Goal: Information Seeking & Learning: Learn about a topic

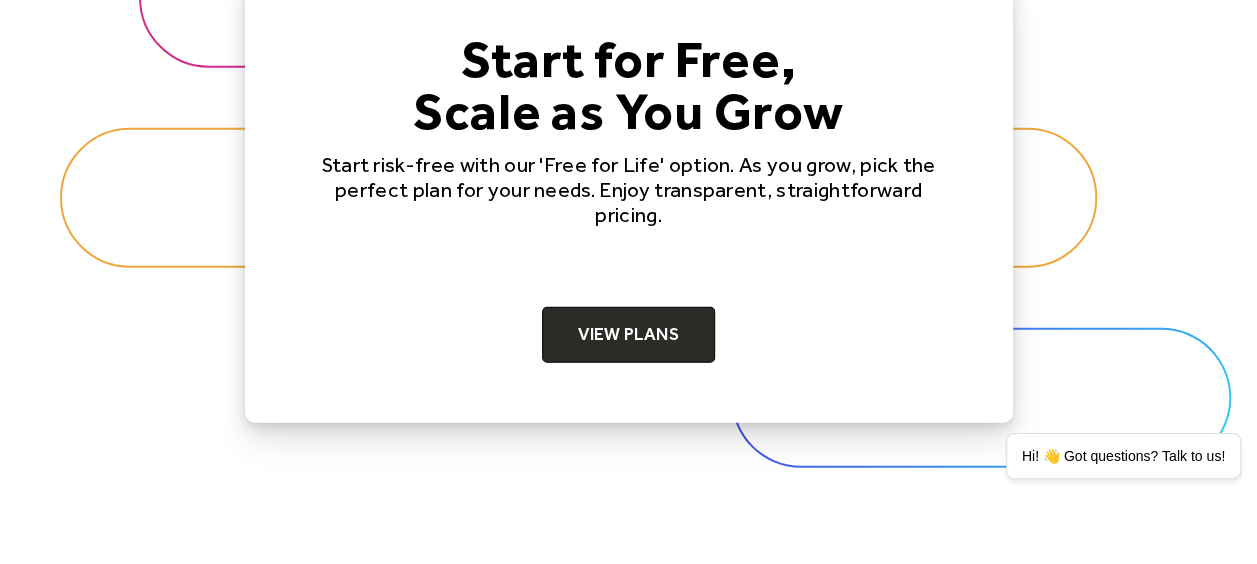
scroll to position [6398, 0]
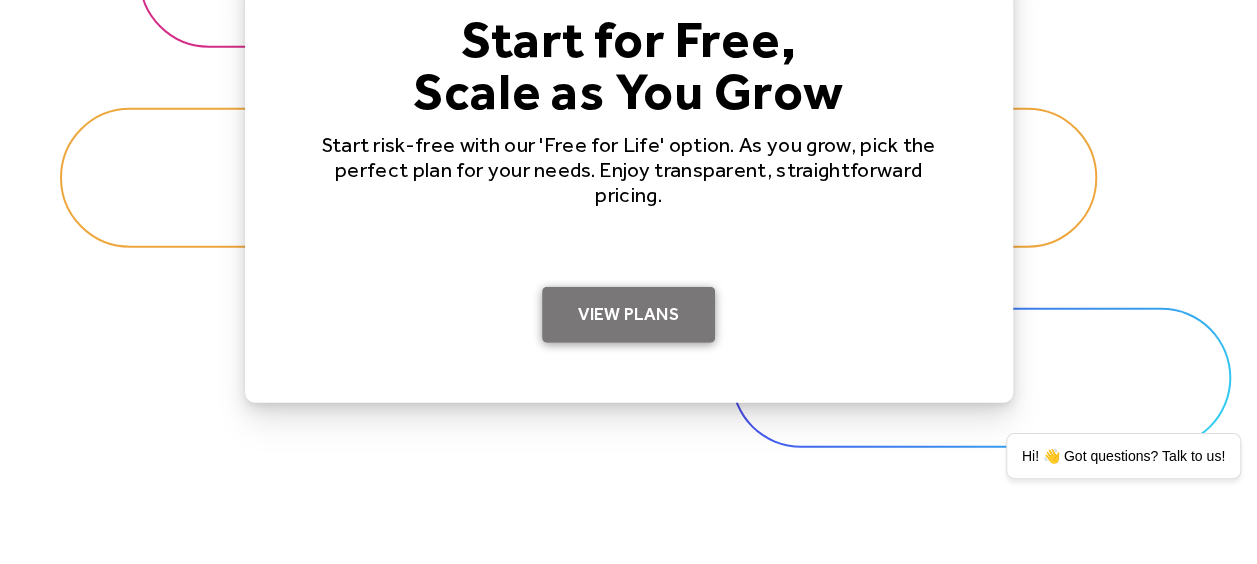
click at [644, 308] on link "View Plans" at bounding box center [628, 315] width 173 height 56
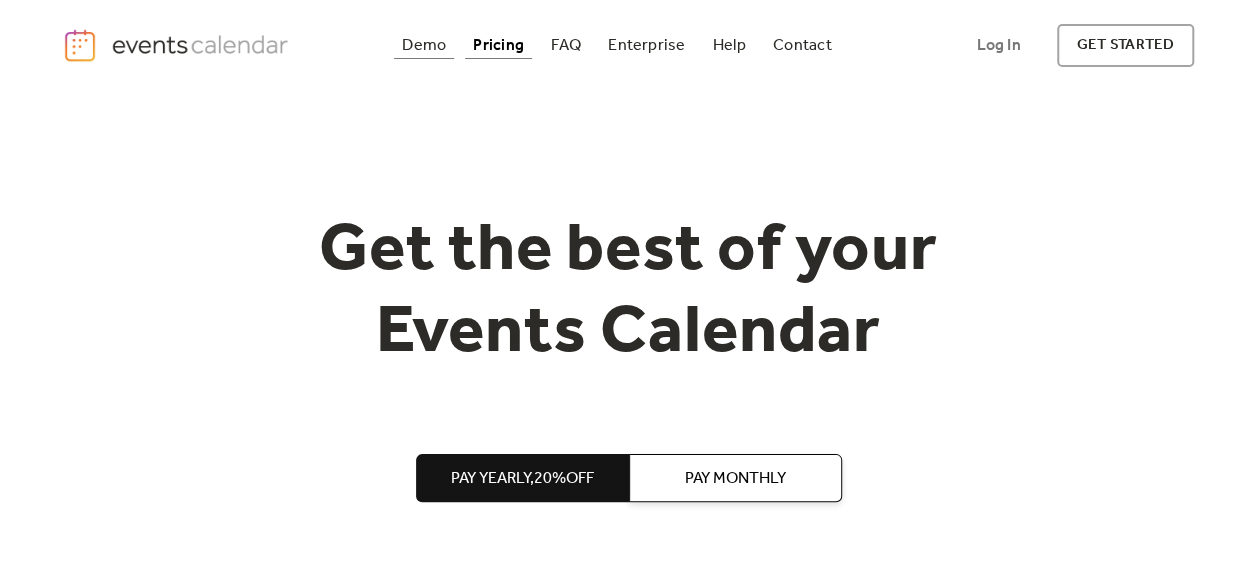
click at [419, 40] on div "Demo" at bounding box center [424, 45] width 44 height 11
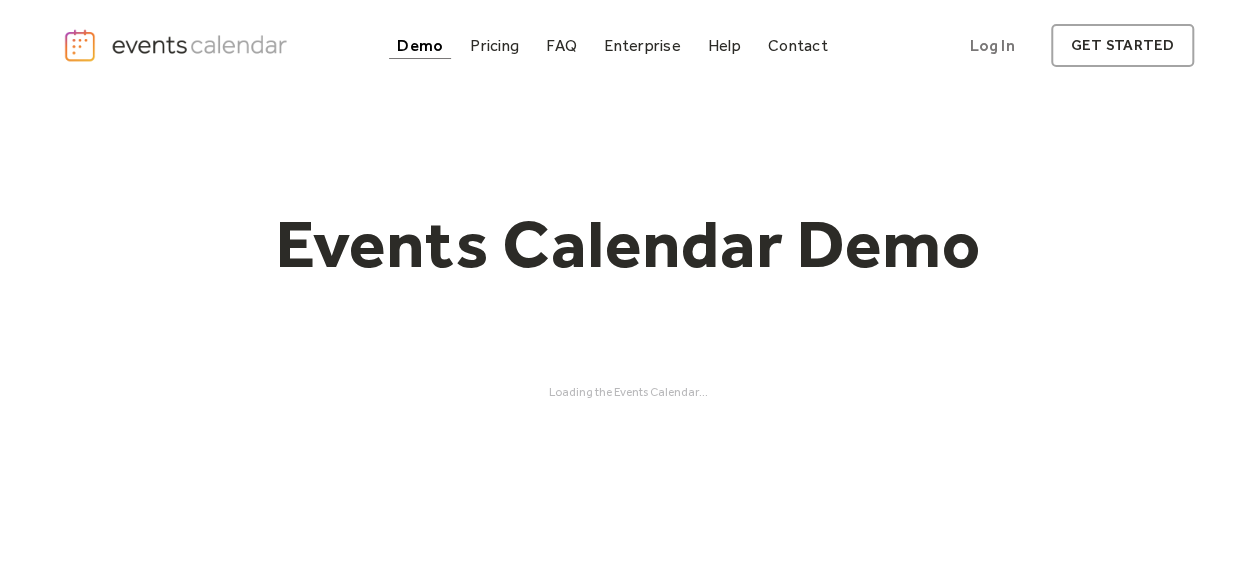
click at [437, 51] on div "Demo" at bounding box center [420, 45] width 46 height 11
click at [645, 390] on div "Loading the Events Calendar..." at bounding box center [628, 392] width 1131 height 14
click at [608, 248] on h1 "Events Calendar Demo" at bounding box center [629, 244] width 768 height 82
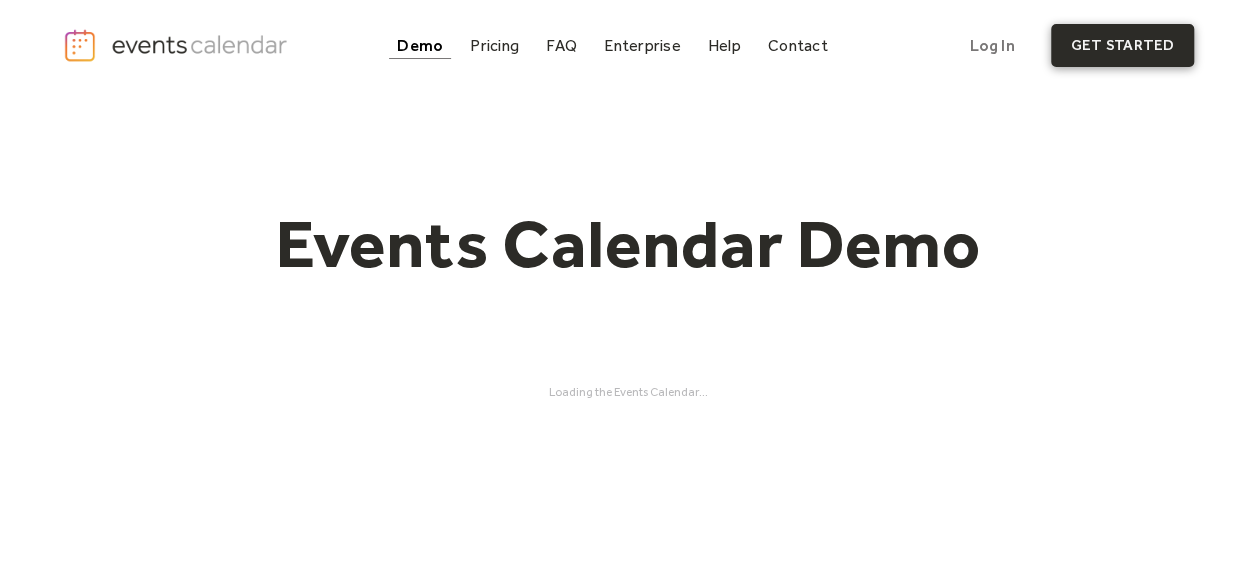
click at [1102, 36] on link "get started" at bounding box center [1122, 45] width 143 height 43
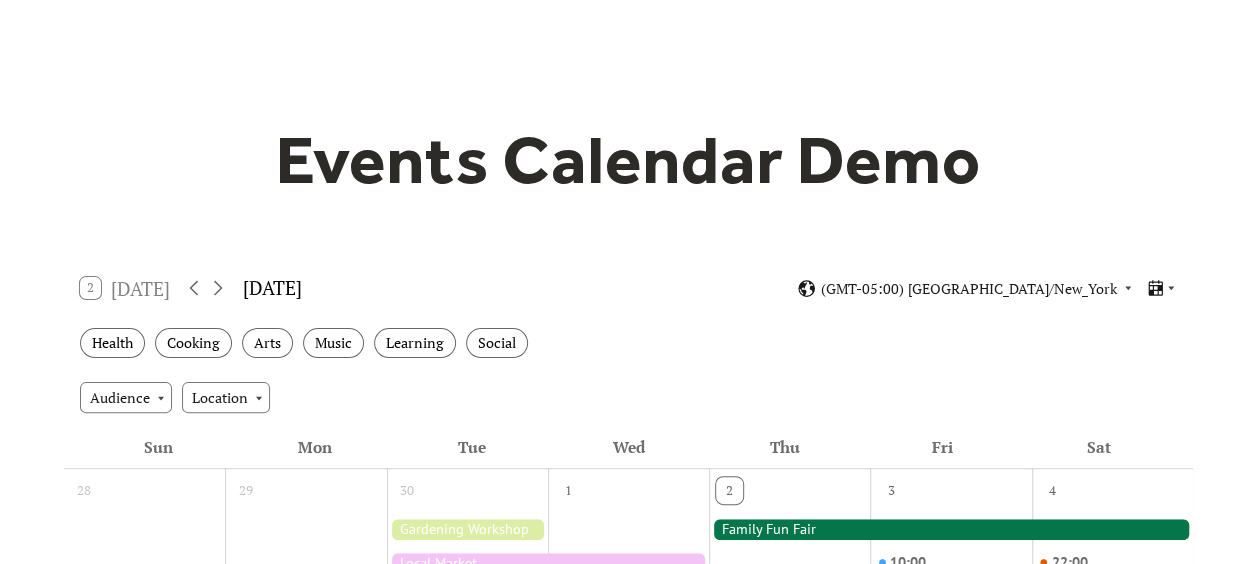
scroll to position [300, 0]
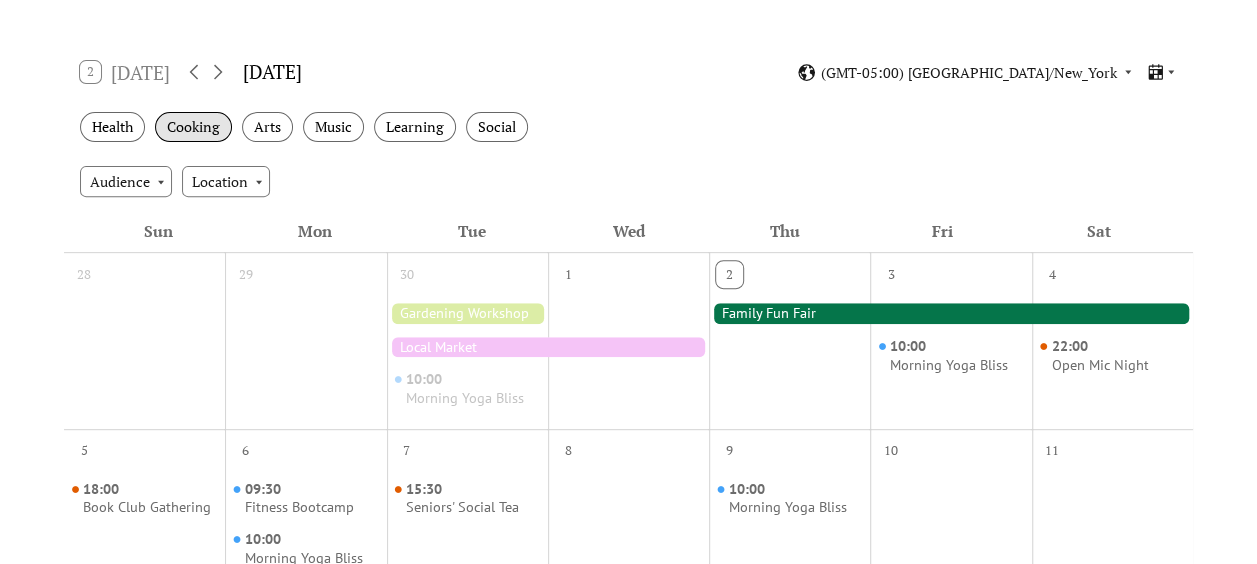
click at [188, 132] on div "Cooking" at bounding box center [193, 127] width 77 height 31
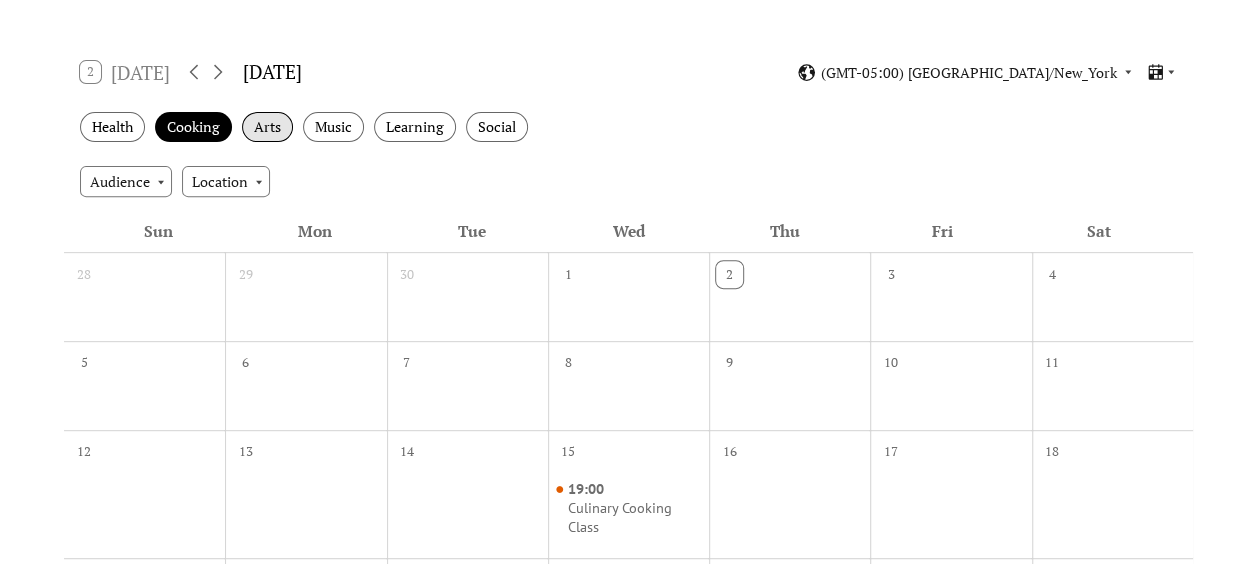
click at [254, 123] on div "Arts" at bounding box center [267, 127] width 51 height 31
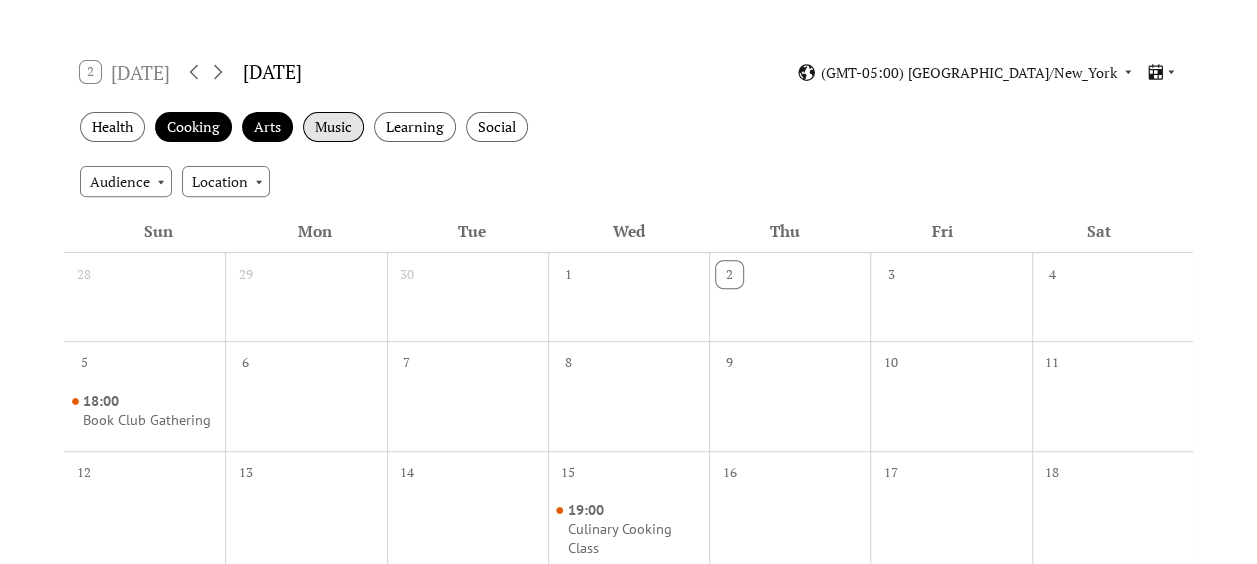
click at [344, 137] on div "Music" at bounding box center [333, 127] width 61 height 31
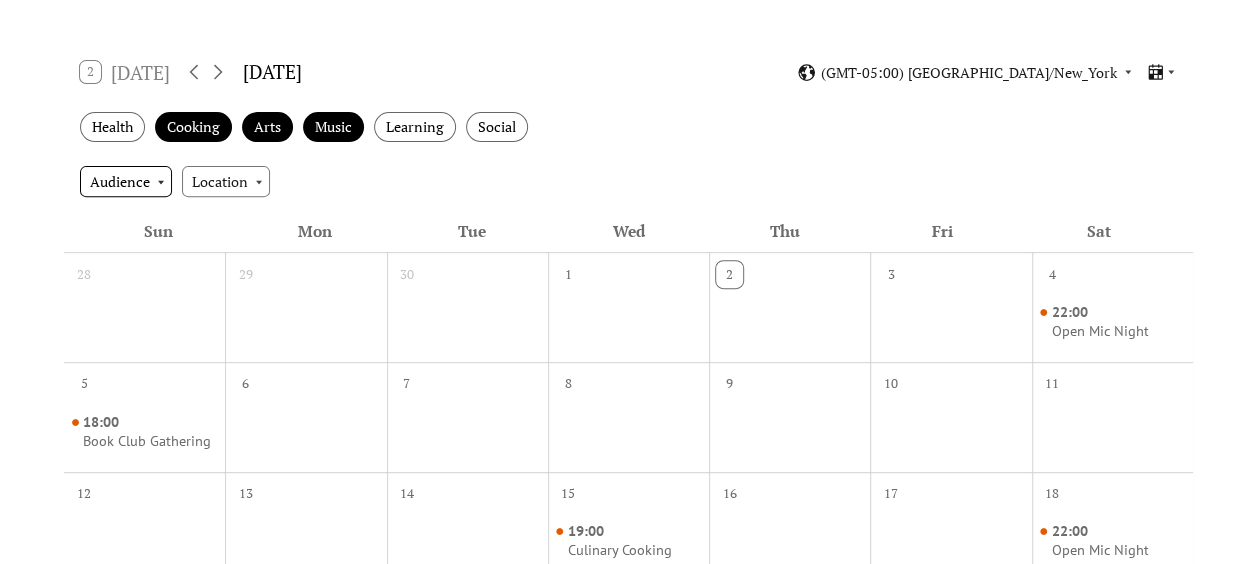
click at [164, 192] on div "Audience" at bounding box center [126, 181] width 92 height 30
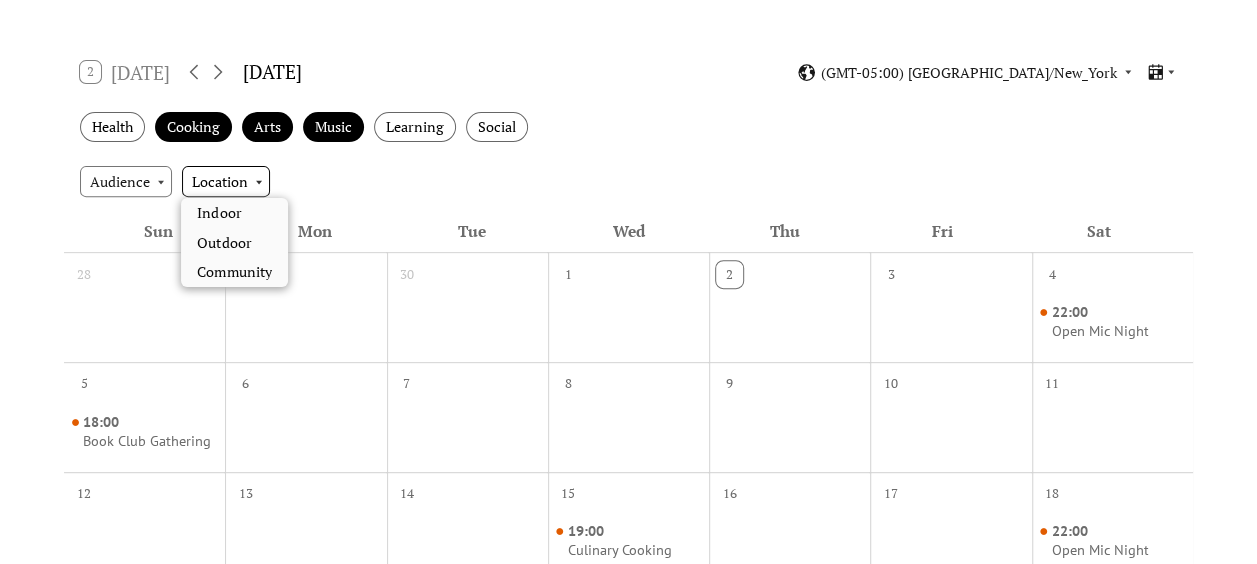
click at [206, 179] on div "Location" at bounding box center [226, 181] width 88 height 30
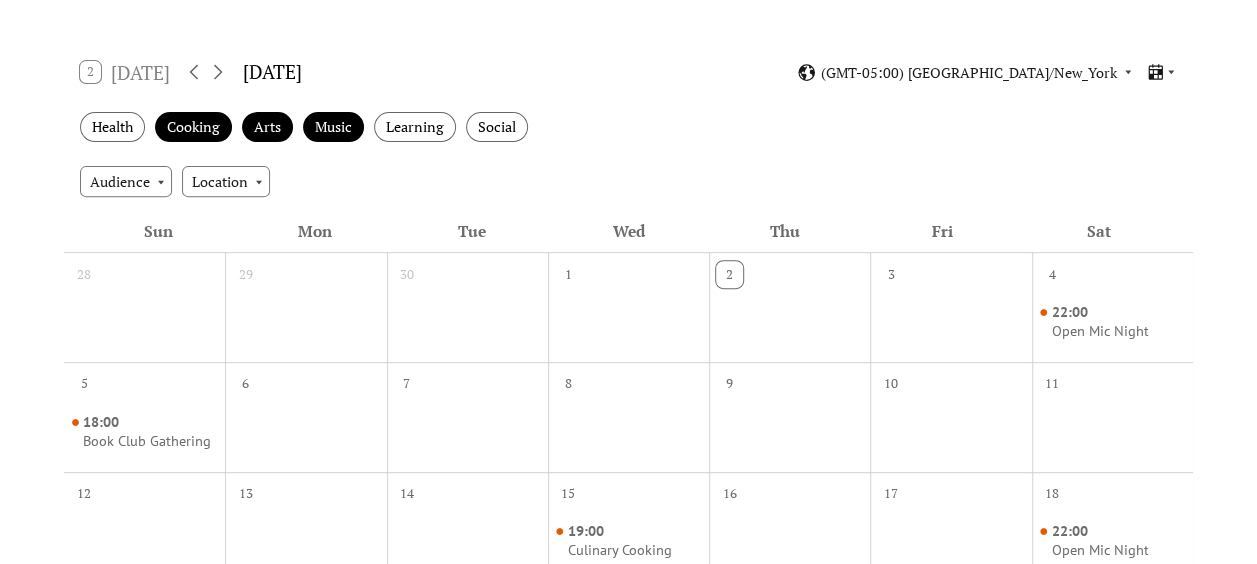
click at [544, 197] on div "Audience Location" at bounding box center [628, 181] width 1129 height 54
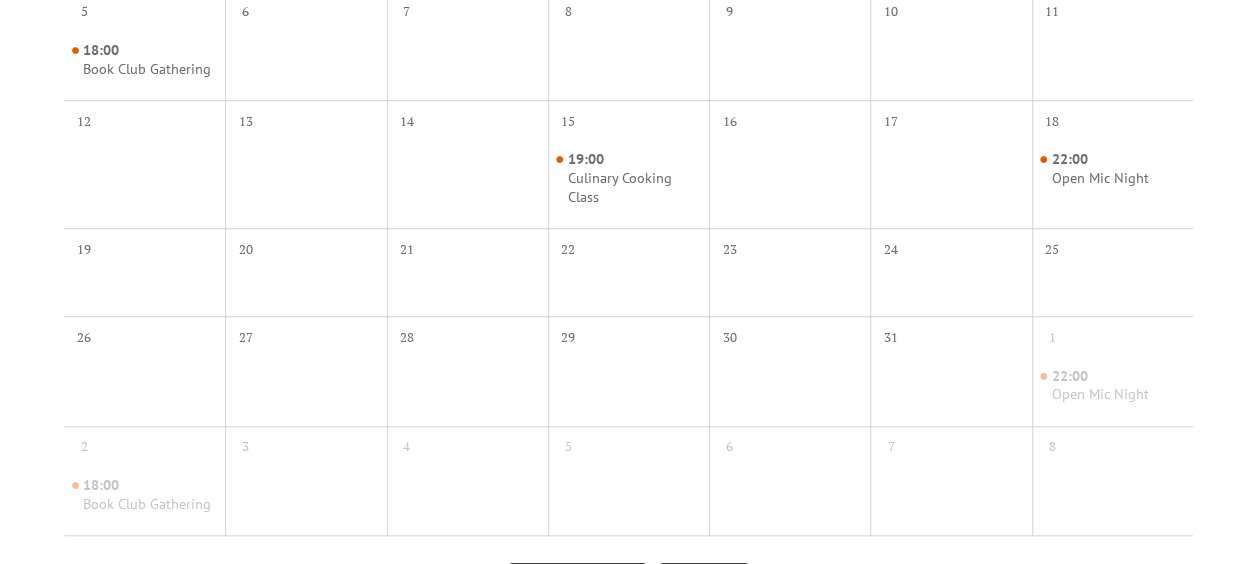
scroll to position [900, 0]
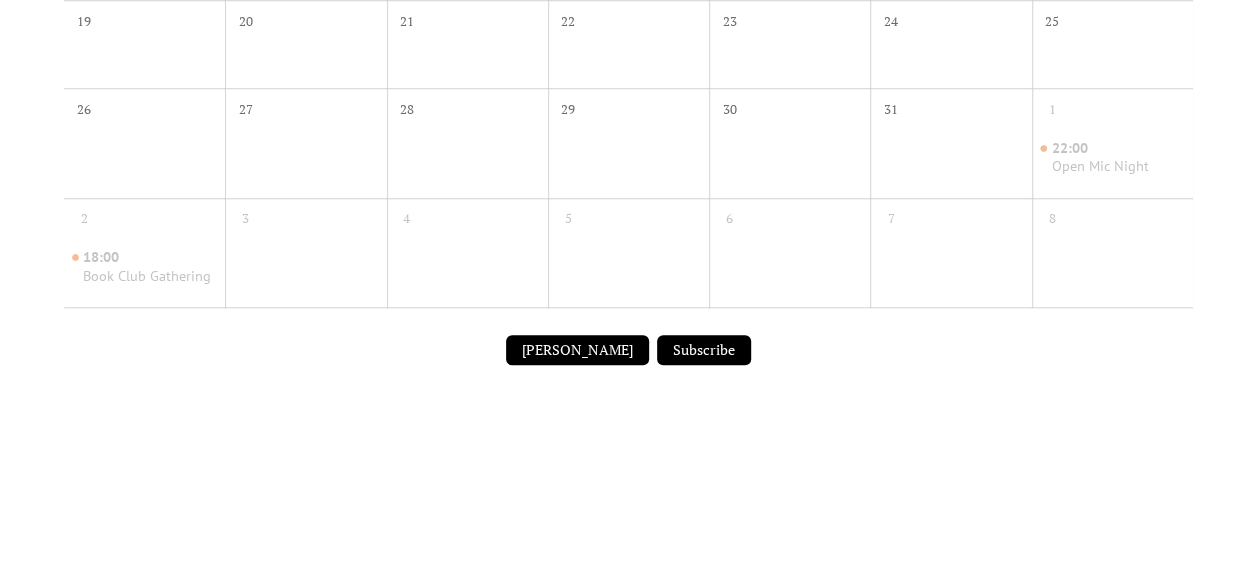
click at [562, 344] on button "Submit Event" at bounding box center [577, 350] width 143 height 30
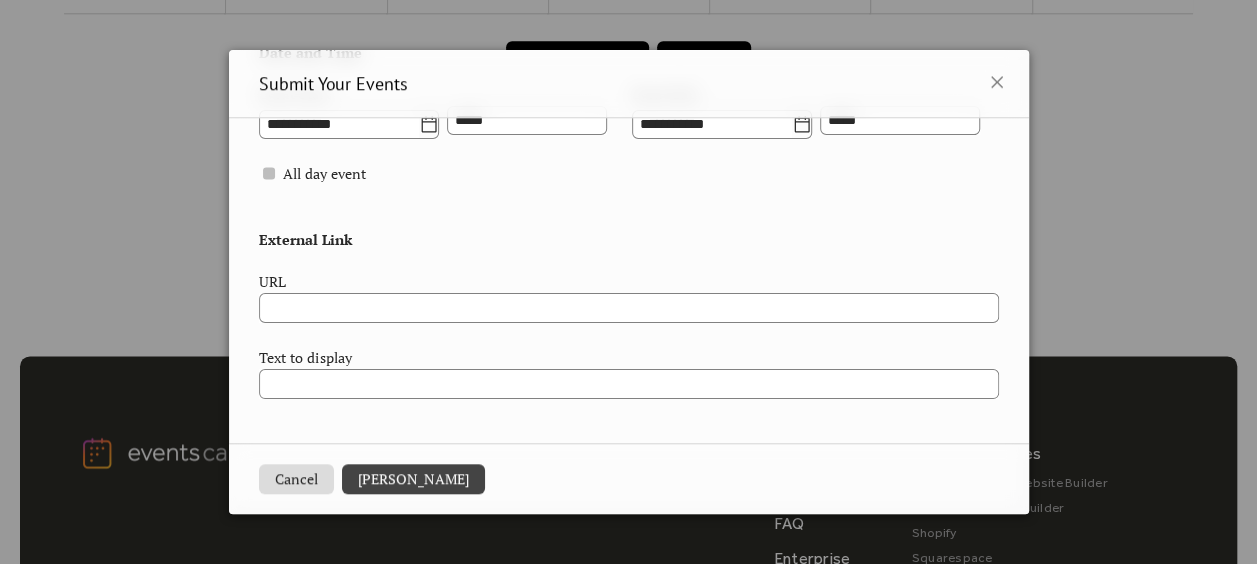
scroll to position [1200, 0]
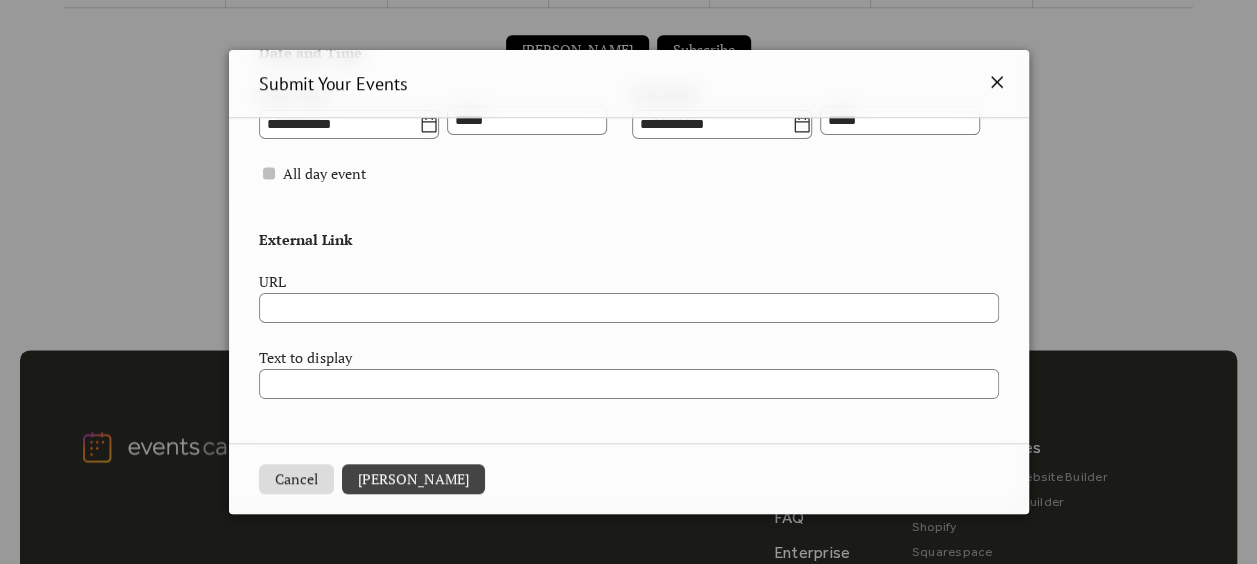
click at [995, 75] on icon at bounding box center [997, 82] width 24 height 24
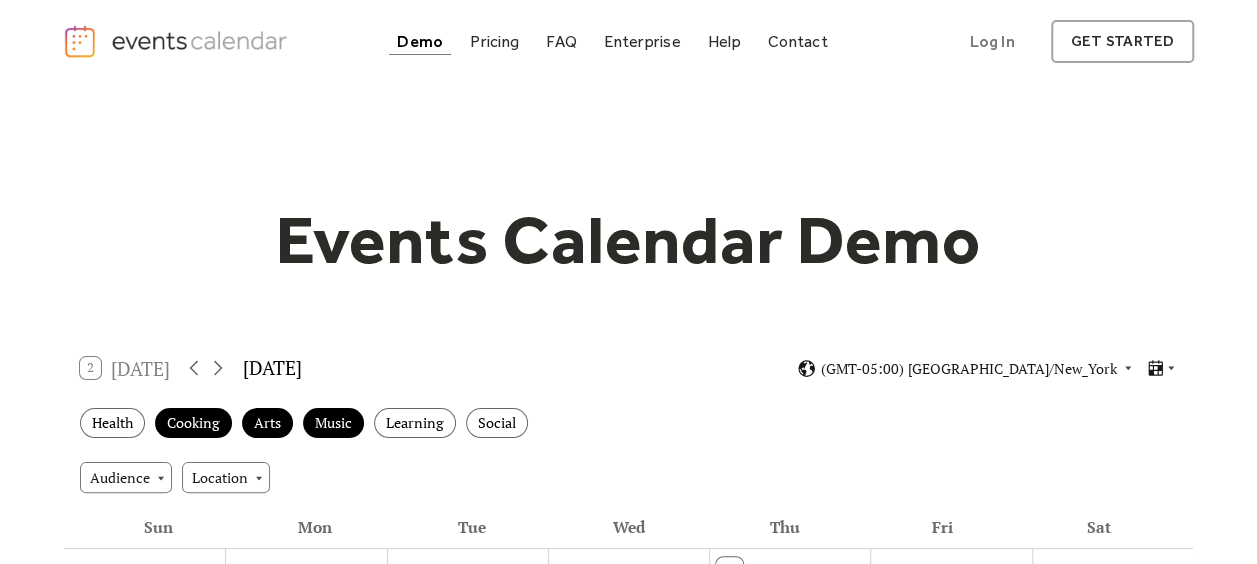
scroll to position [0, 0]
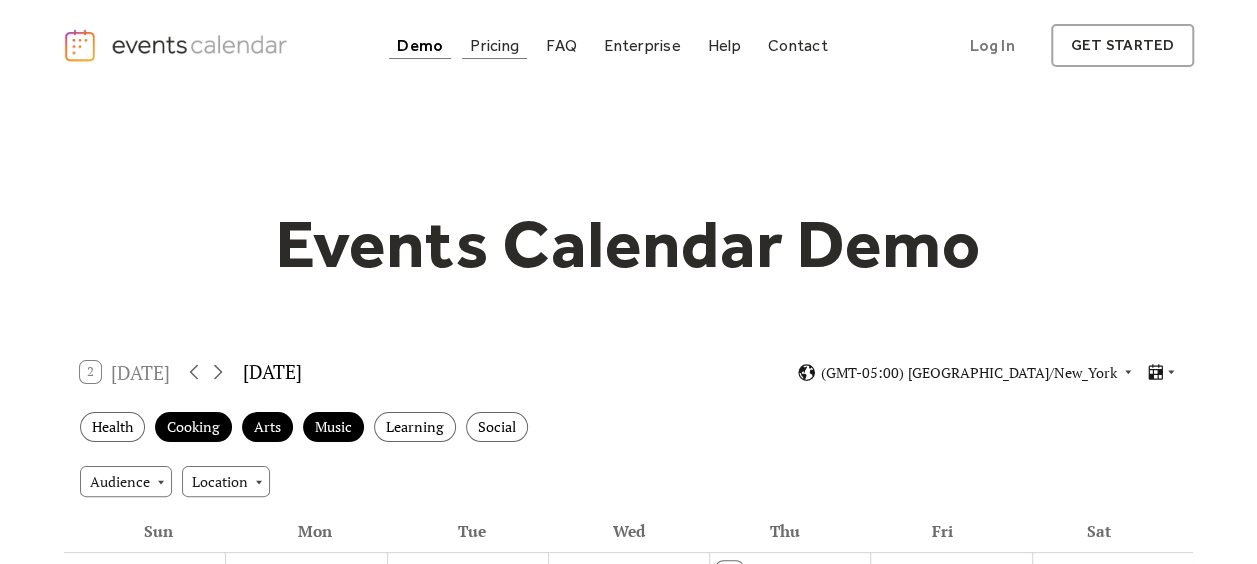
click at [496, 44] on div "Pricing" at bounding box center [494, 45] width 49 height 11
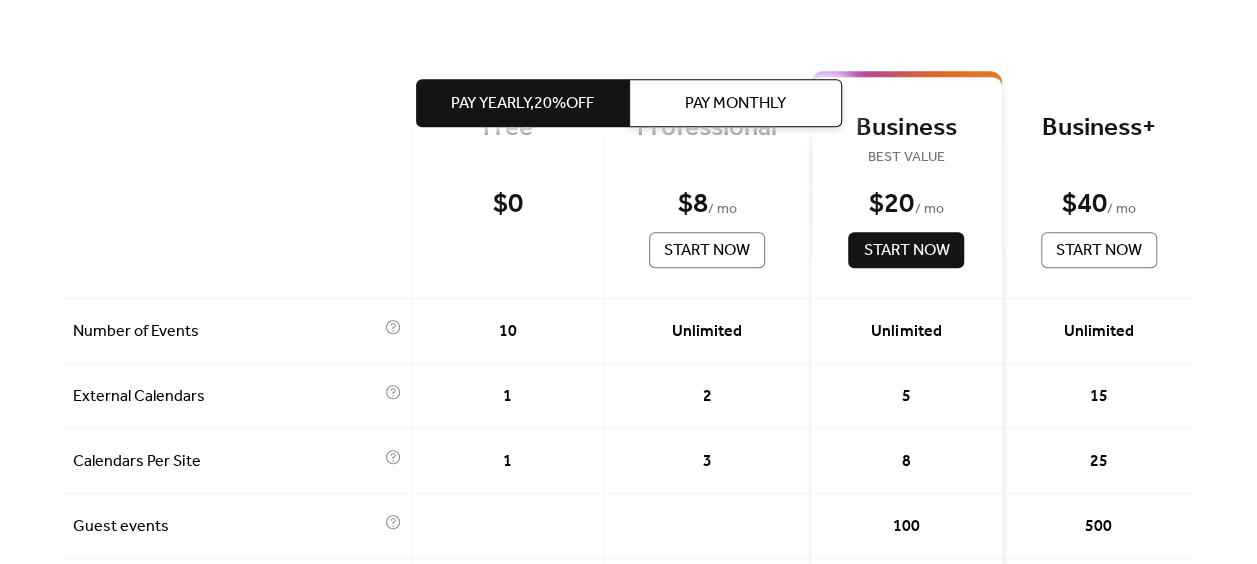
scroll to position [400, 0]
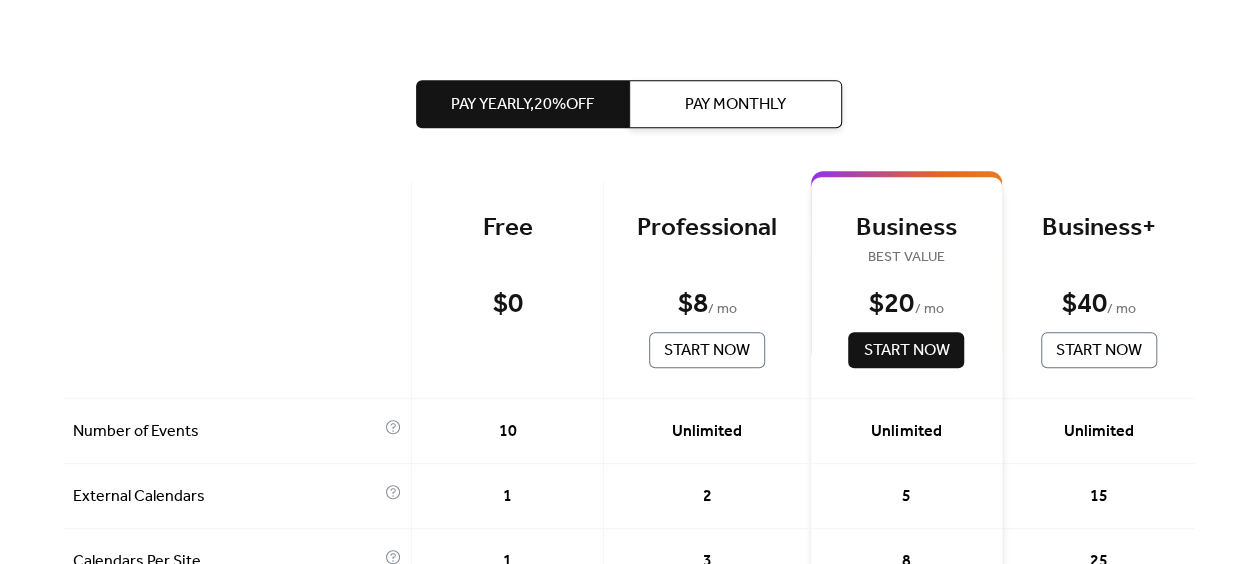
click at [530, 100] on span "Pay Yearly, 20% off" at bounding box center [522, 105] width 143 height 24
click at [742, 123] on button "Pay Monthly" at bounding box center [735, 104] width 213 height 48
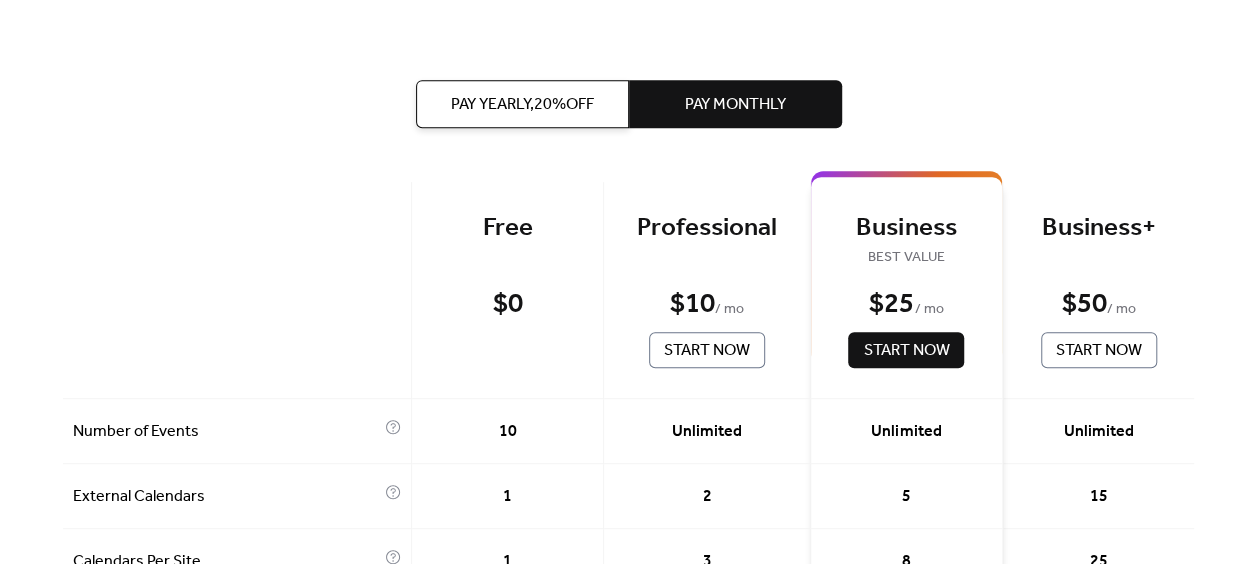
click at [581, 95] on span "Pay Yearly, 20% off" at bounding box center [522, 105] width 143 height 24
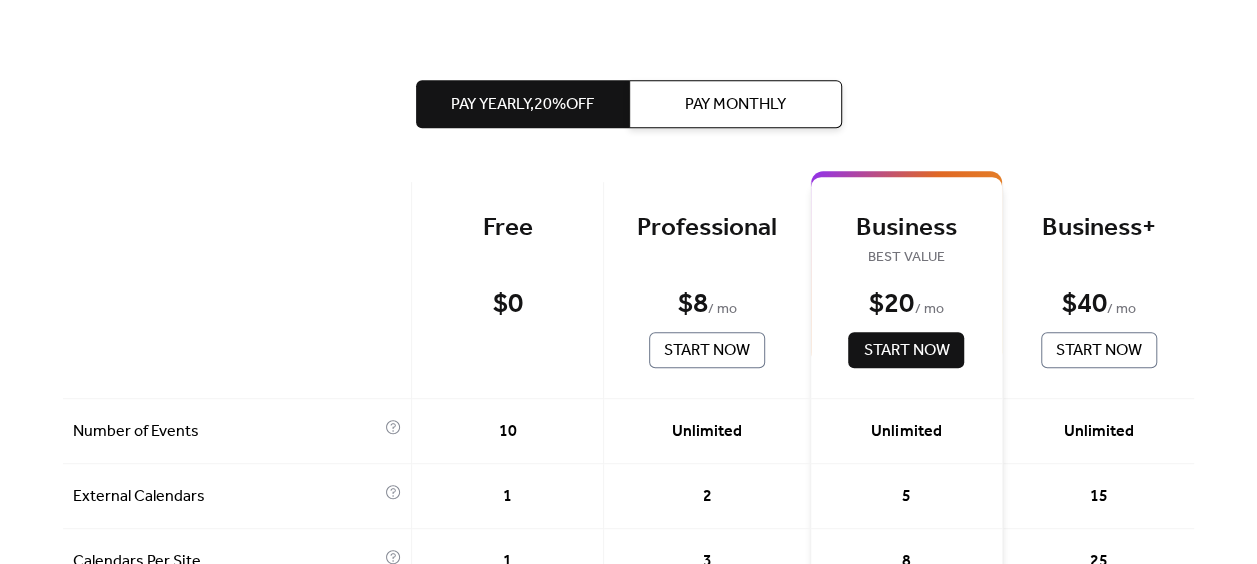
click at [670, 95] on button "Pay Monthly" at bounding box center [735, 104] width 213 height 48
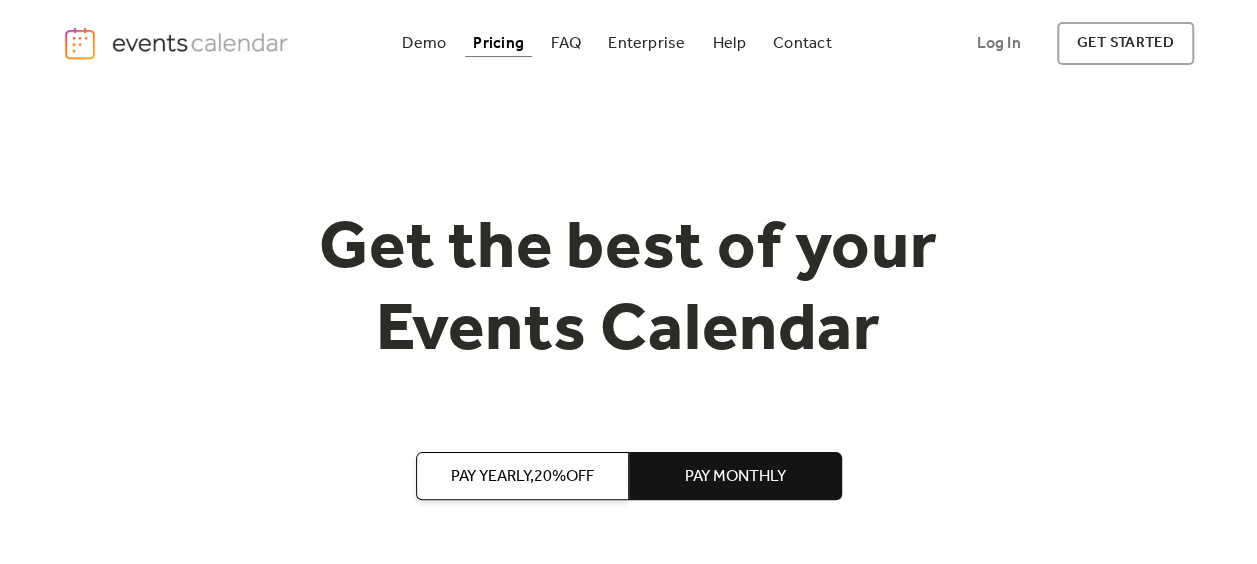
scroll to position [0, 0]
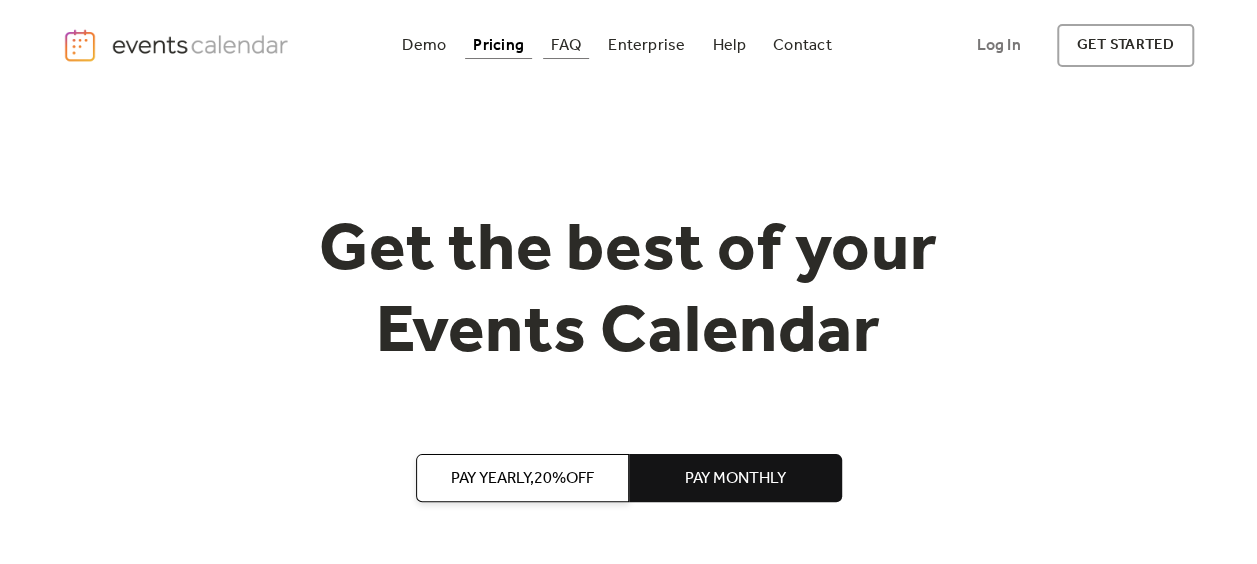
click at [559, 43] on div "FAQ" at bounding box center [566, 45] width 30 height 11
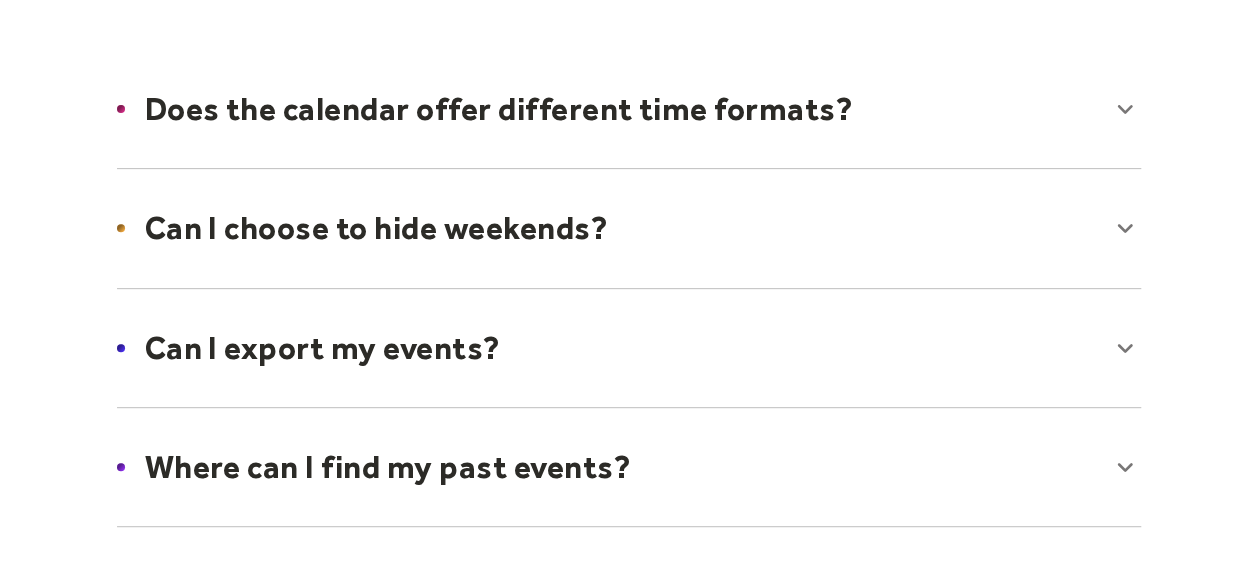
scroll to position [400, 0]
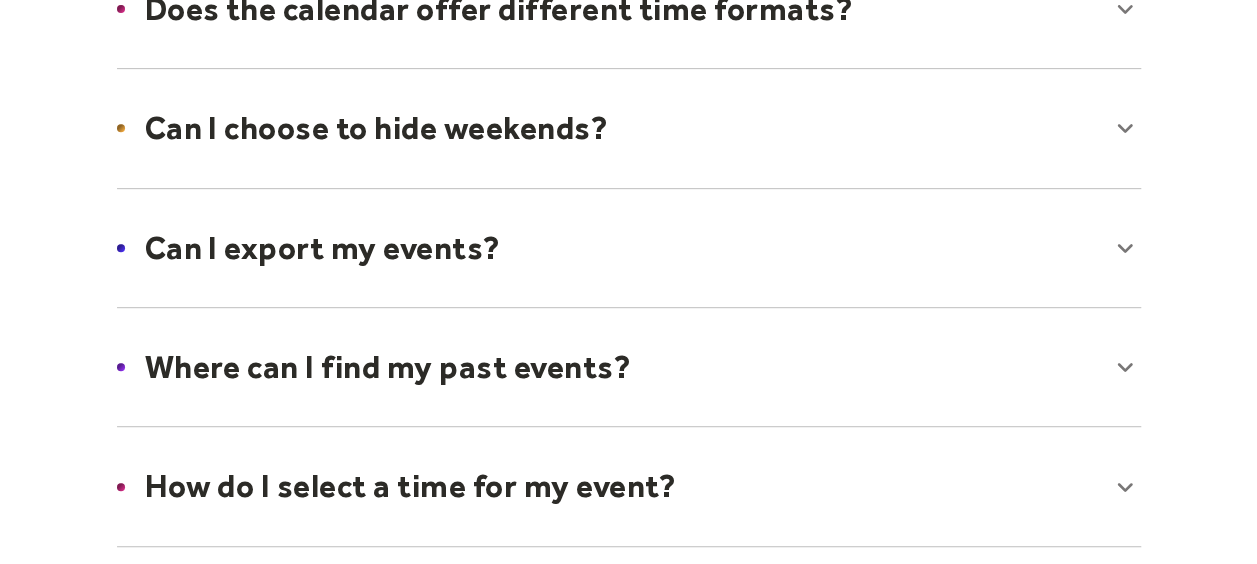
click at [476, 250] on div at bounding box center [629, 248] width 1064 height 122
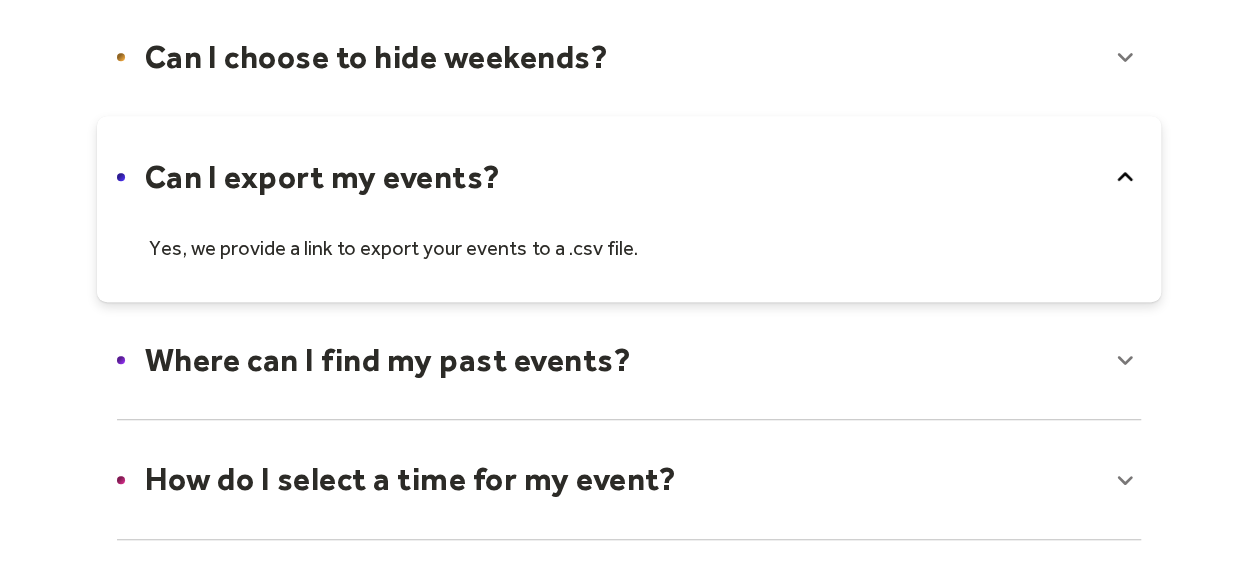
scroll to position [500, 0]
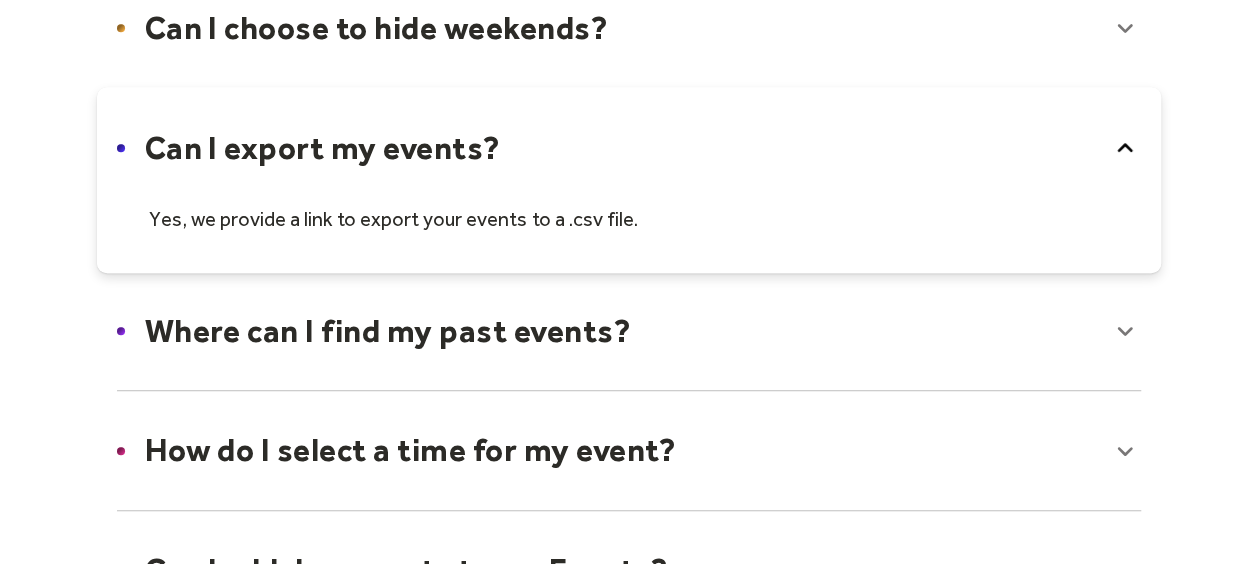
click at [536, 326] on div at bounding box center [629, 331] width 1064 height 122
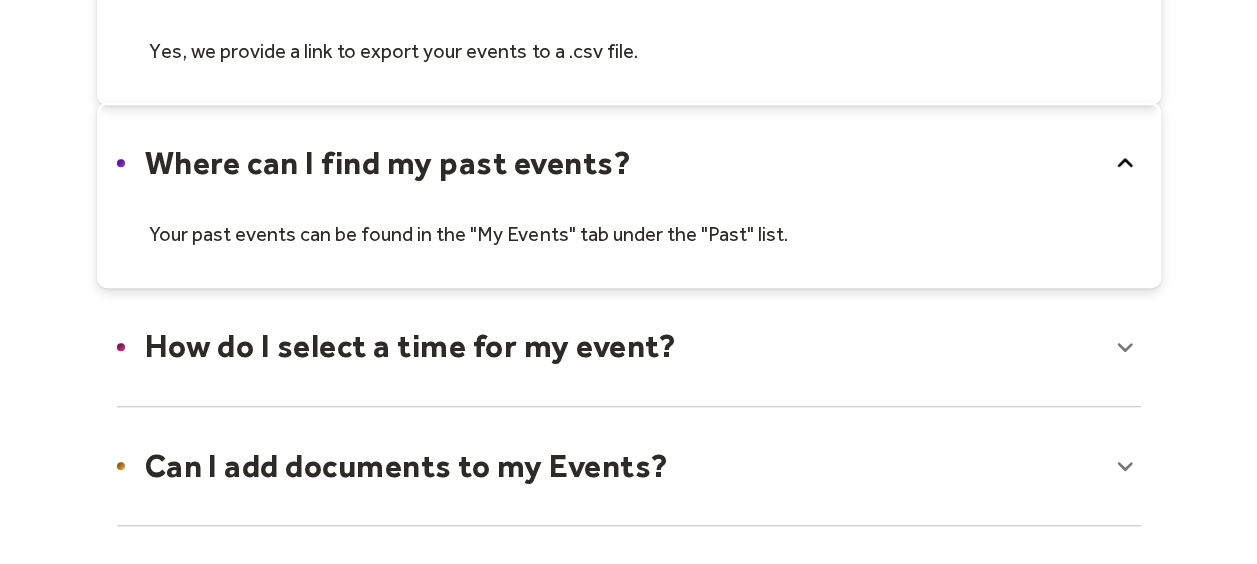
scroll to position [700, 0]
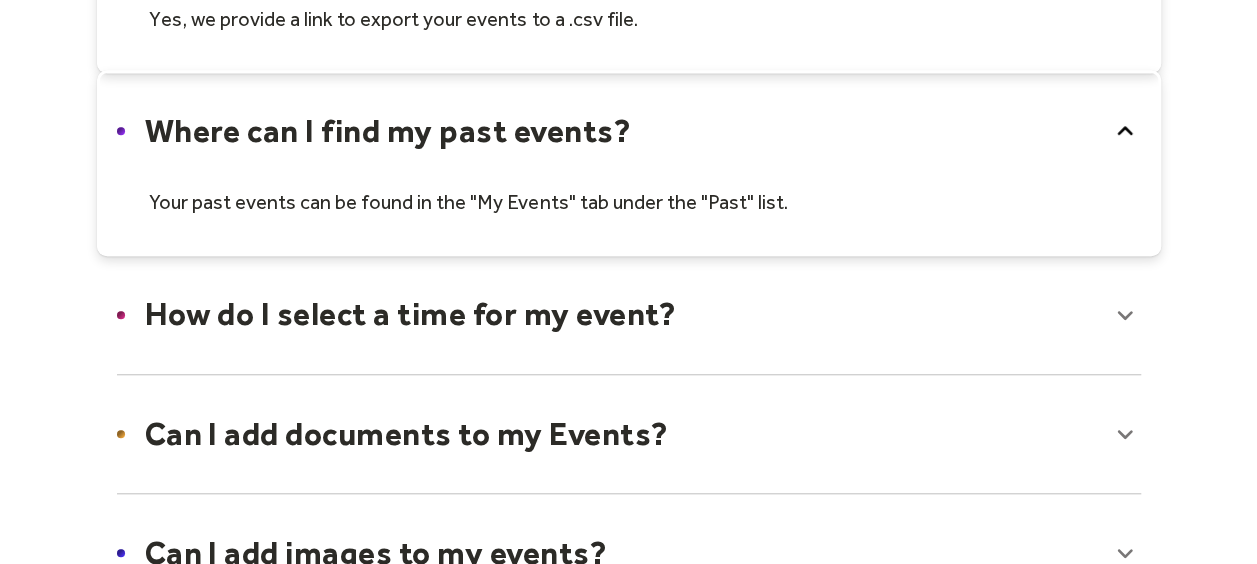
click at [531, 308] on div at bounding box center [629, 314] width 1064 height 122
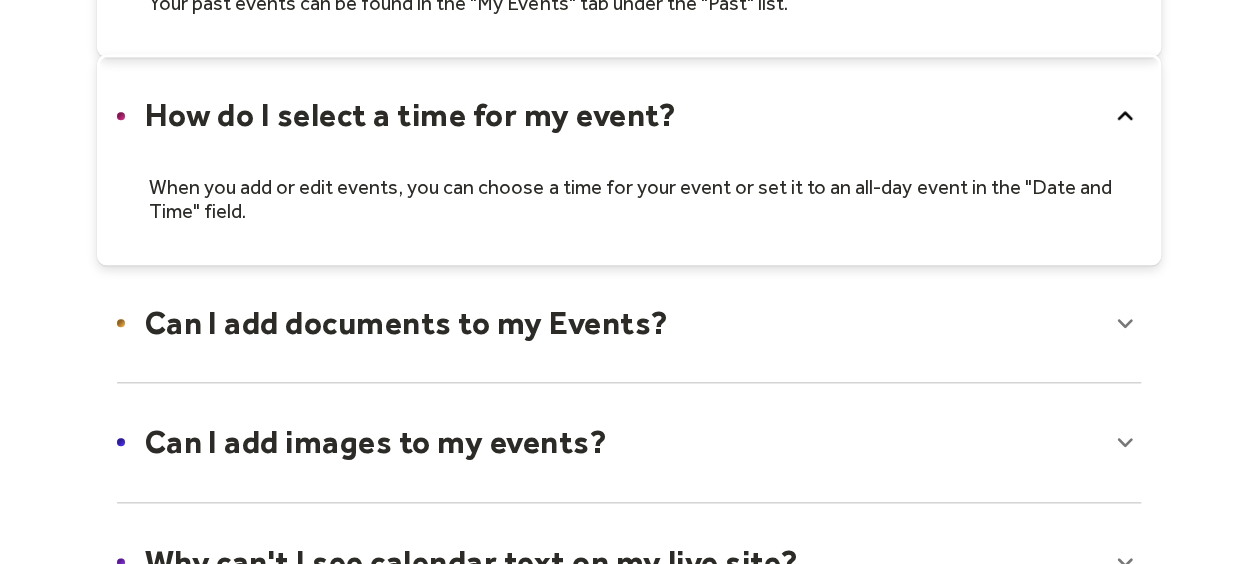
scroll to position [900, 0]
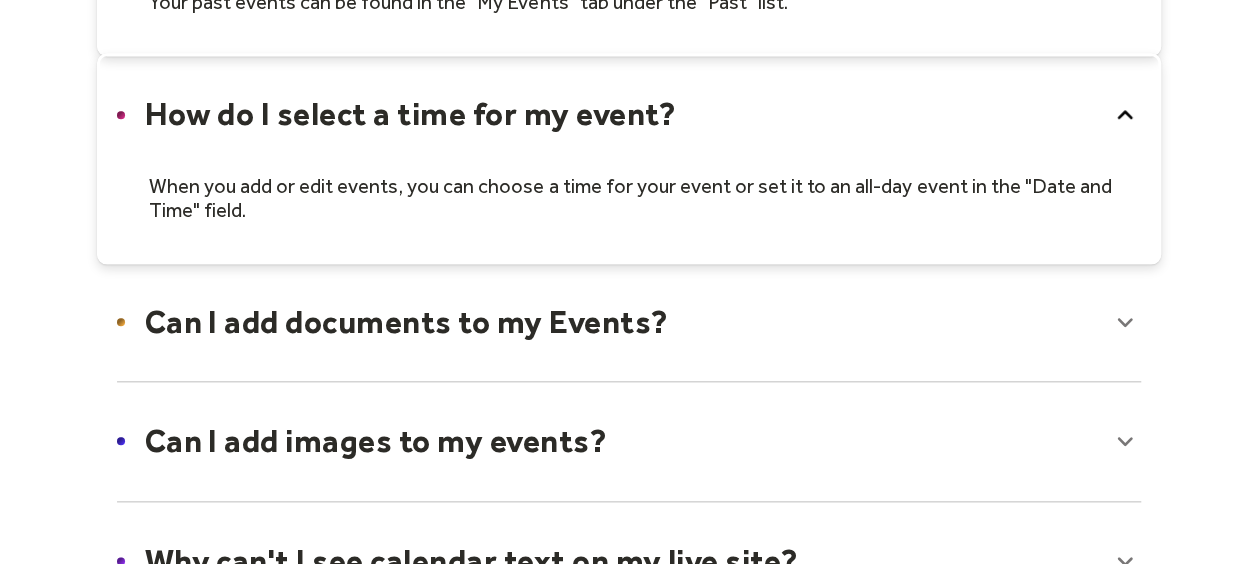
click at [608, 351] on div at bounding box center [629, 322] width 1064 height 122
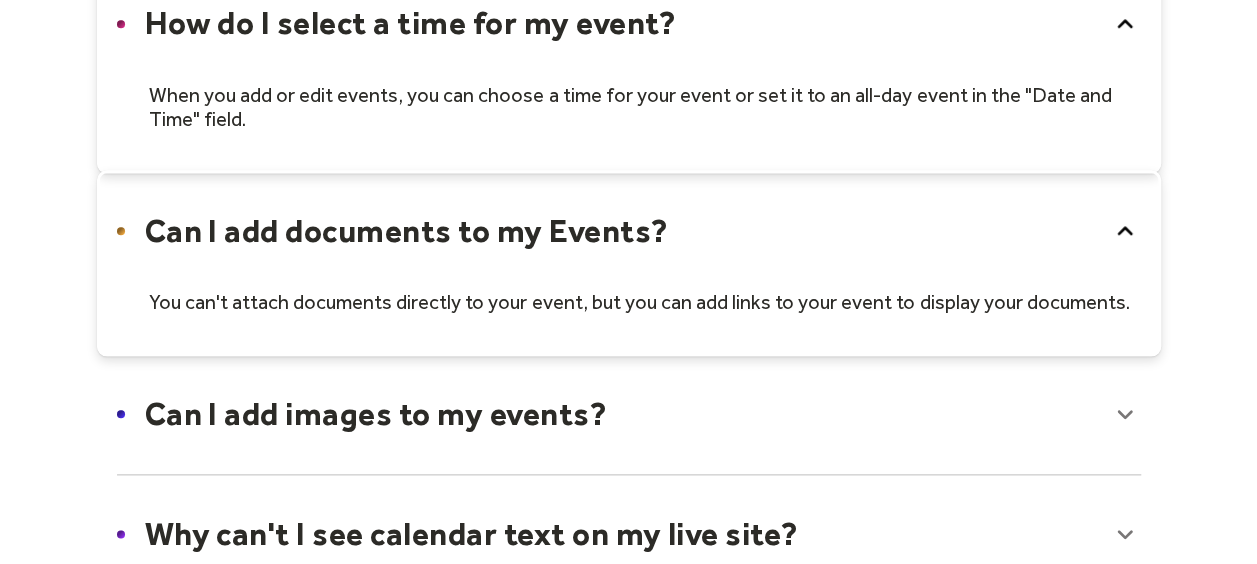
scroll to position [1100, 0]
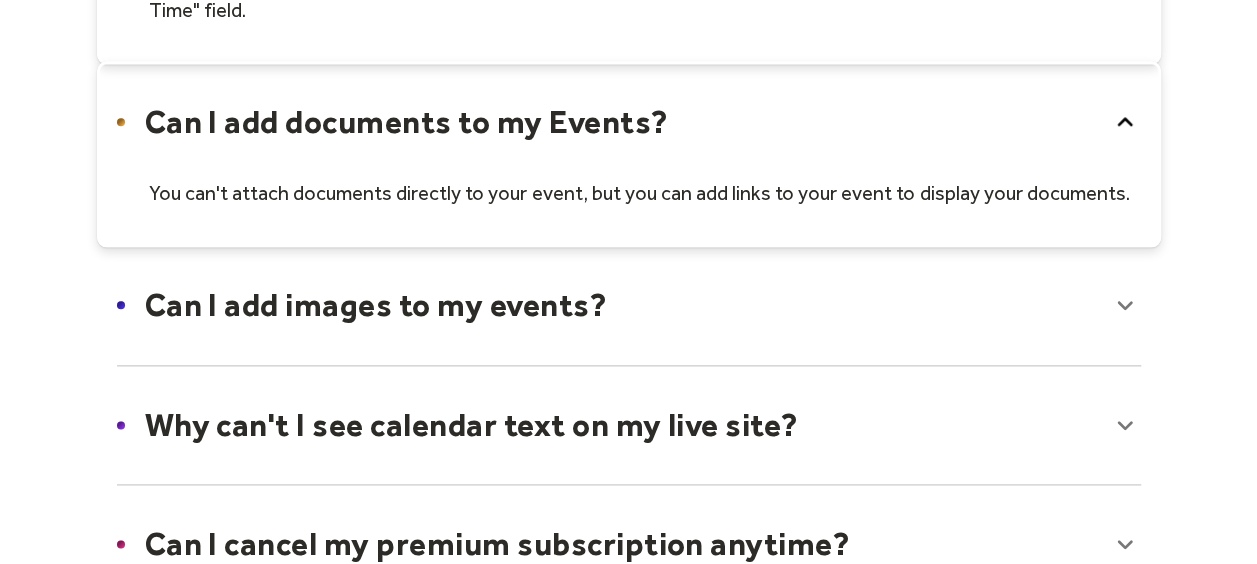
click at [568, 308] on div at bounding box center [629, 305] width 1064 height 122
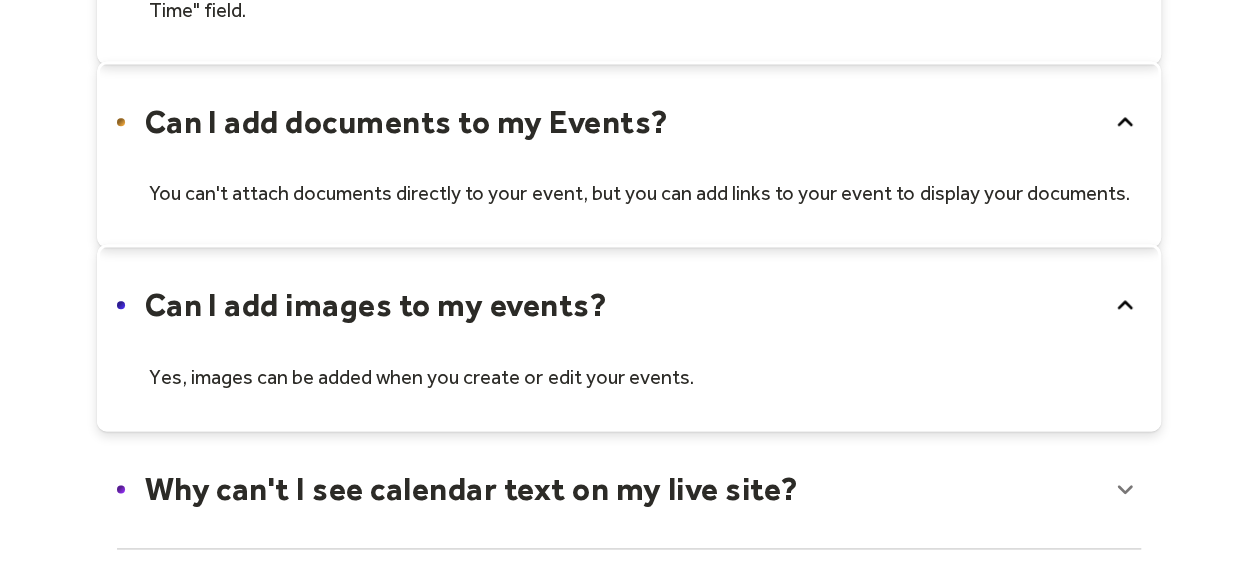
scroll to position [1200, 0]
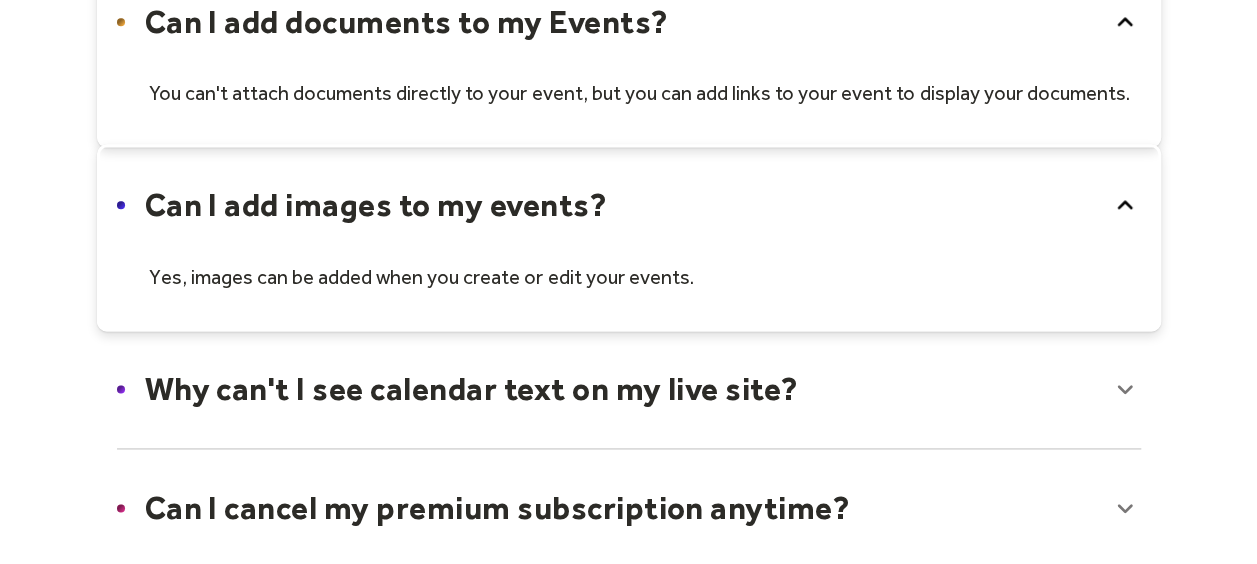
click at [612, 391] on div at bounding box center [629, 389] width 1064 height 122
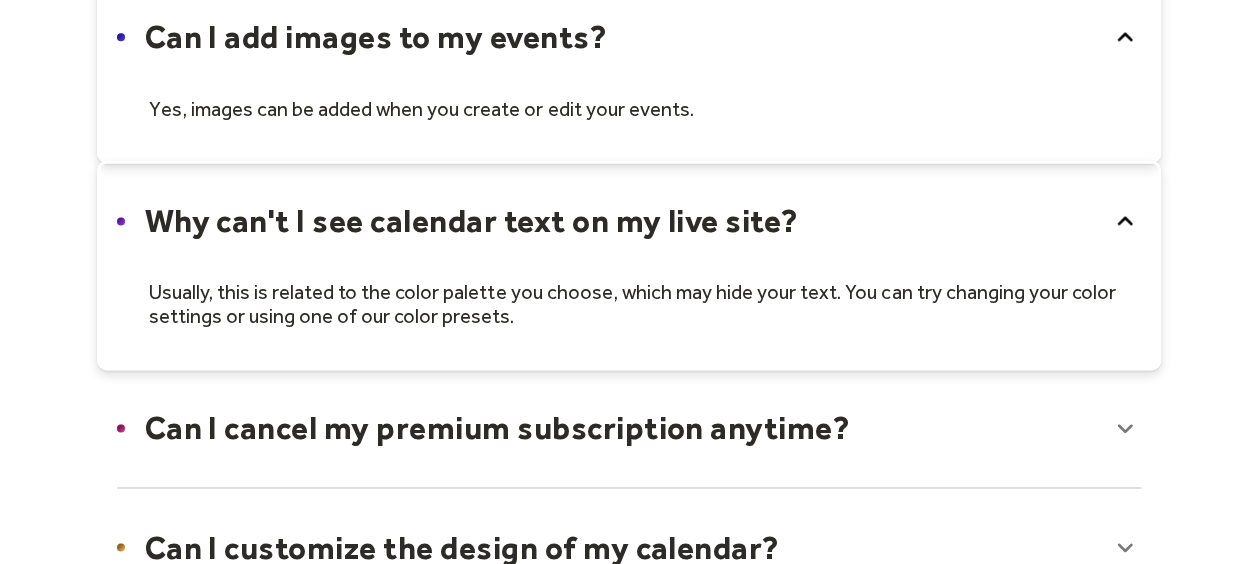
scroll to position [1400, 0]
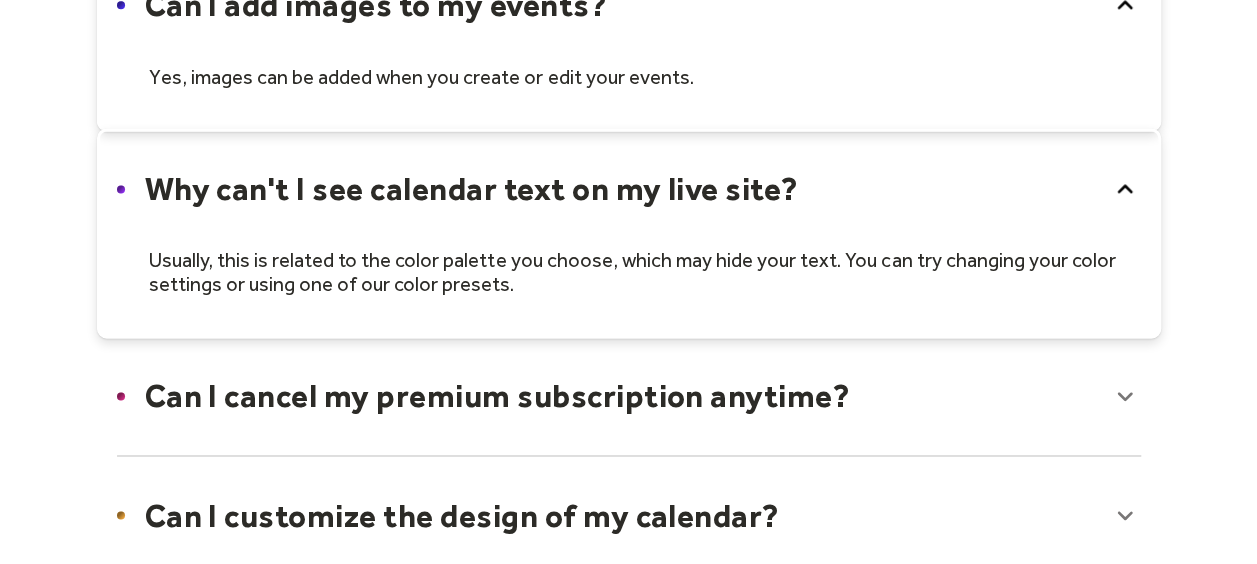
click at [606, 407] on div at bounding box center [629, 396] width 1064 height 122
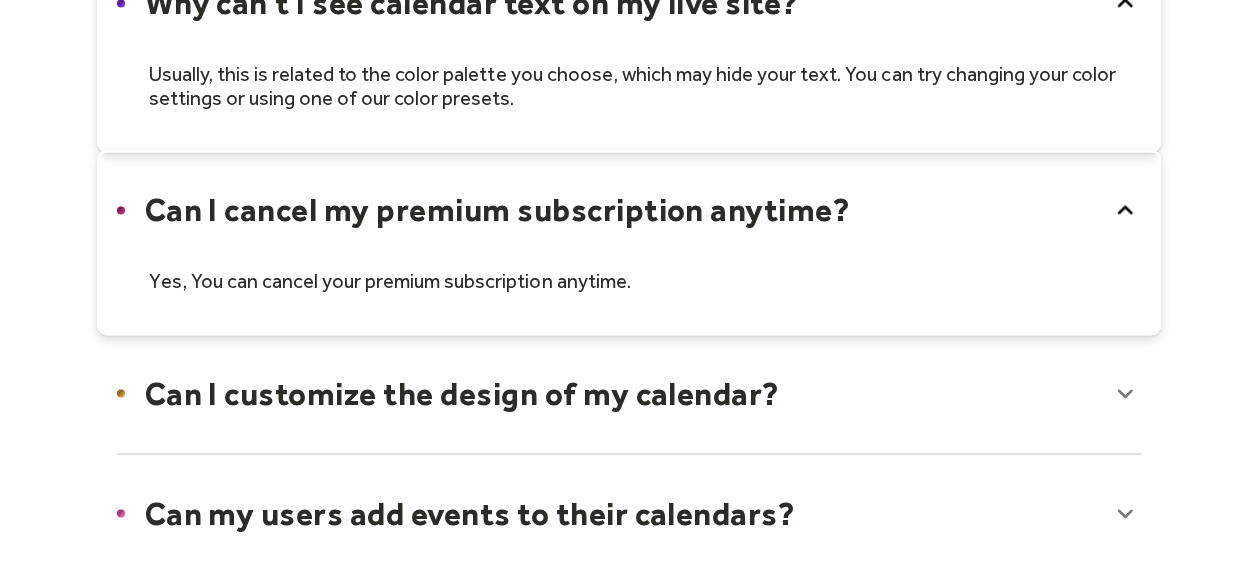
scroll to position [1599, 0]
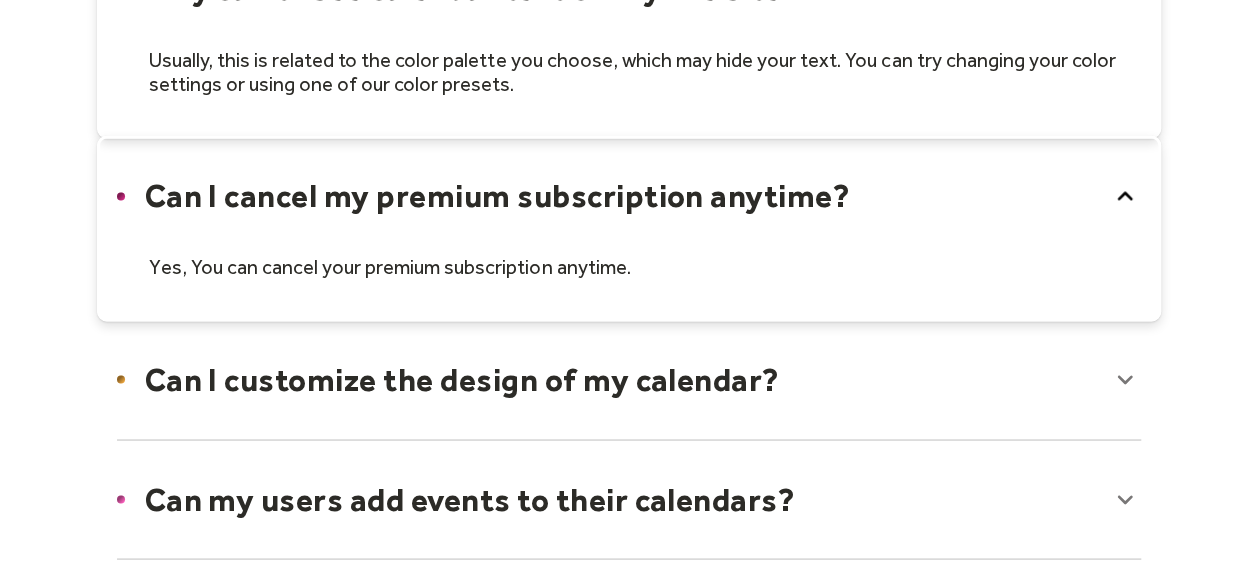
click at [609, 378] on div at bounding box center [629, 379] width 1064 height 122
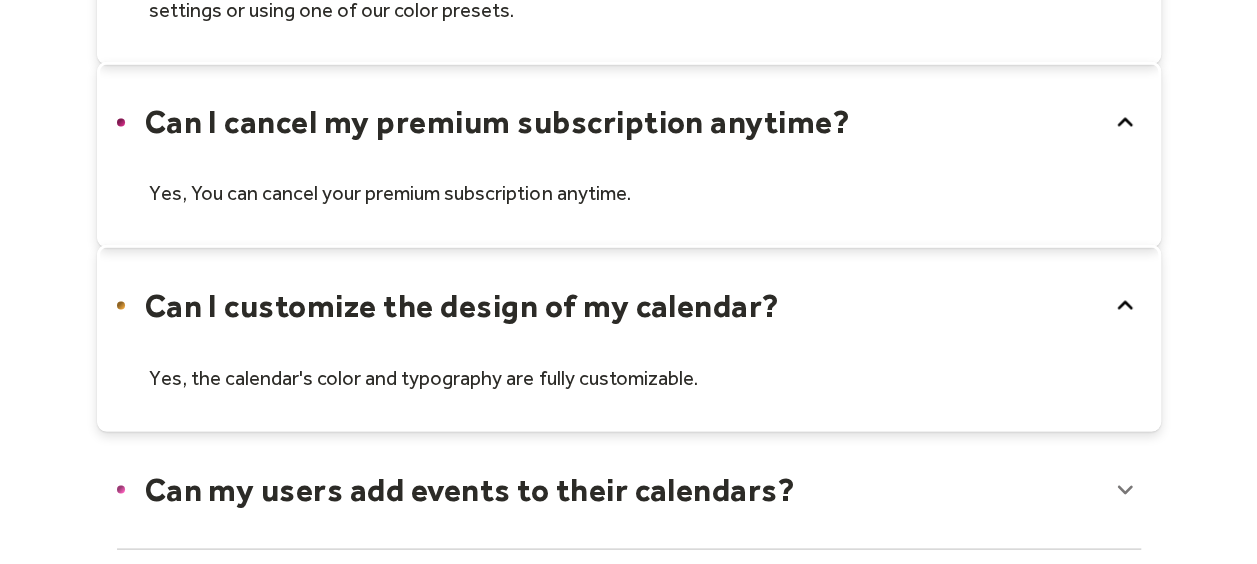
scroll to position [1799, 0]
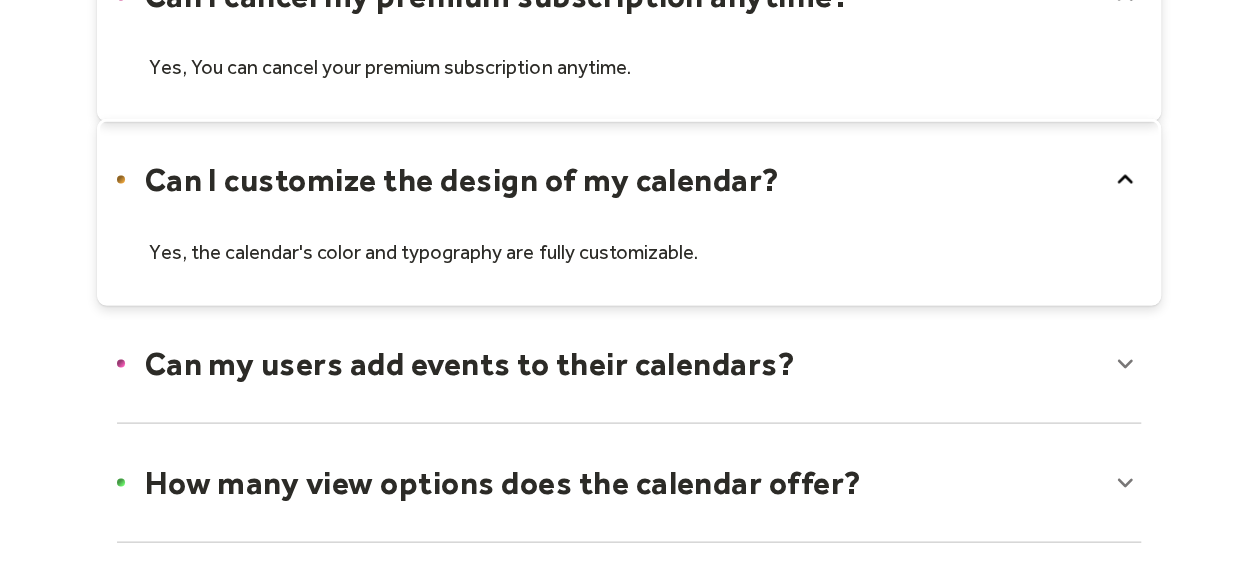
click at [616, 365] on div at bounding box center [629, 363] width 1064 height 122
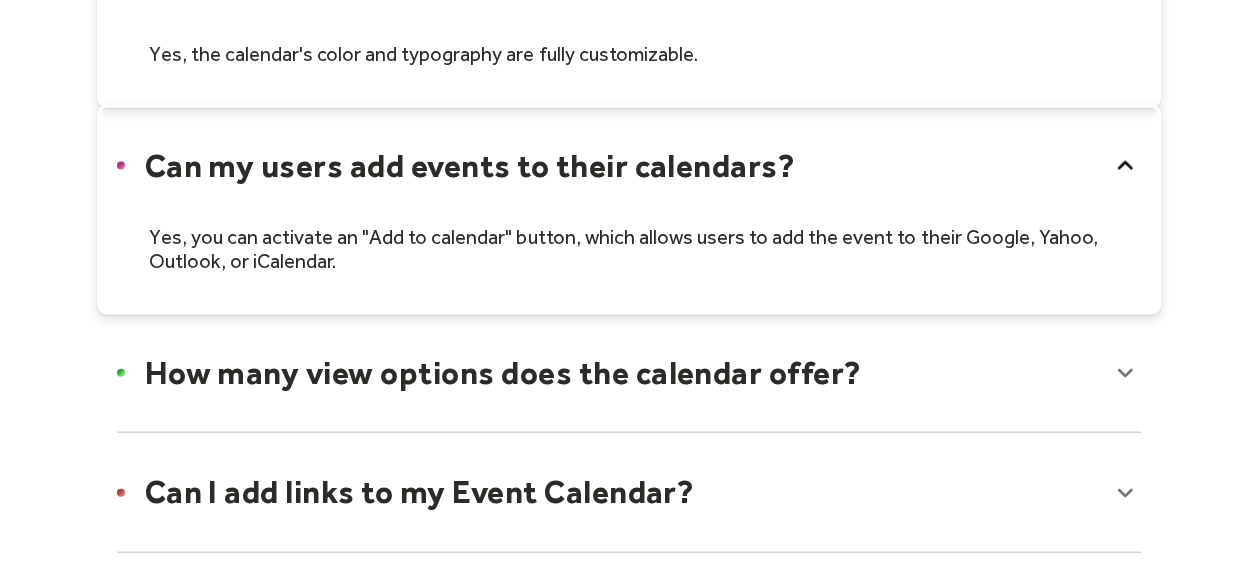
scroll to position [1999, 0]
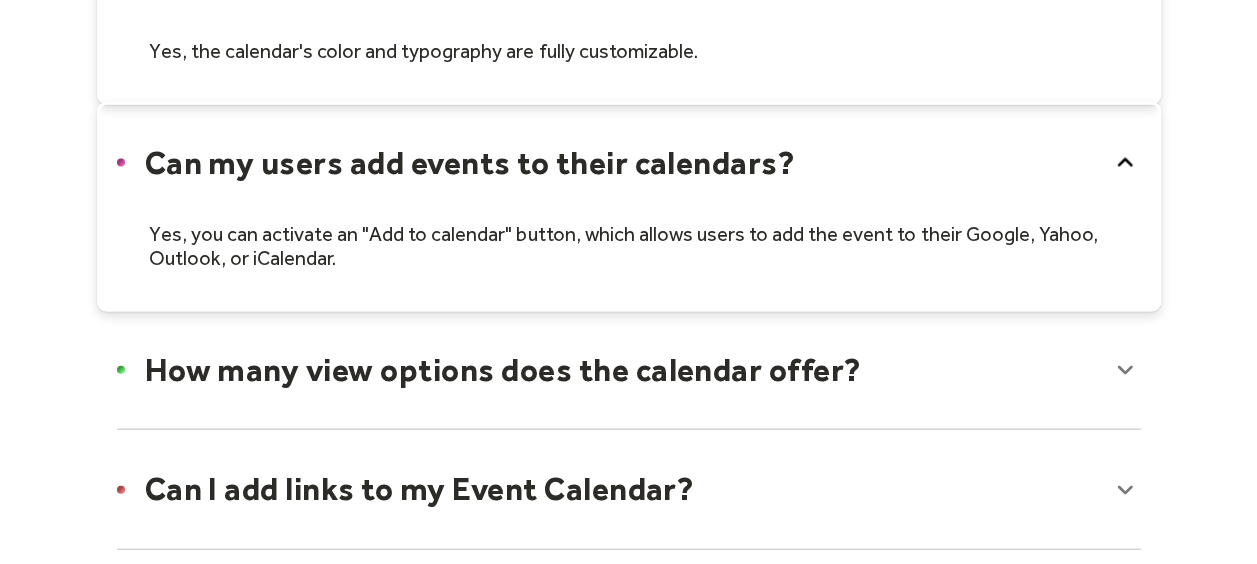
click at [500, 371] on div at bounding box center [629, 370] width 1064 height 122
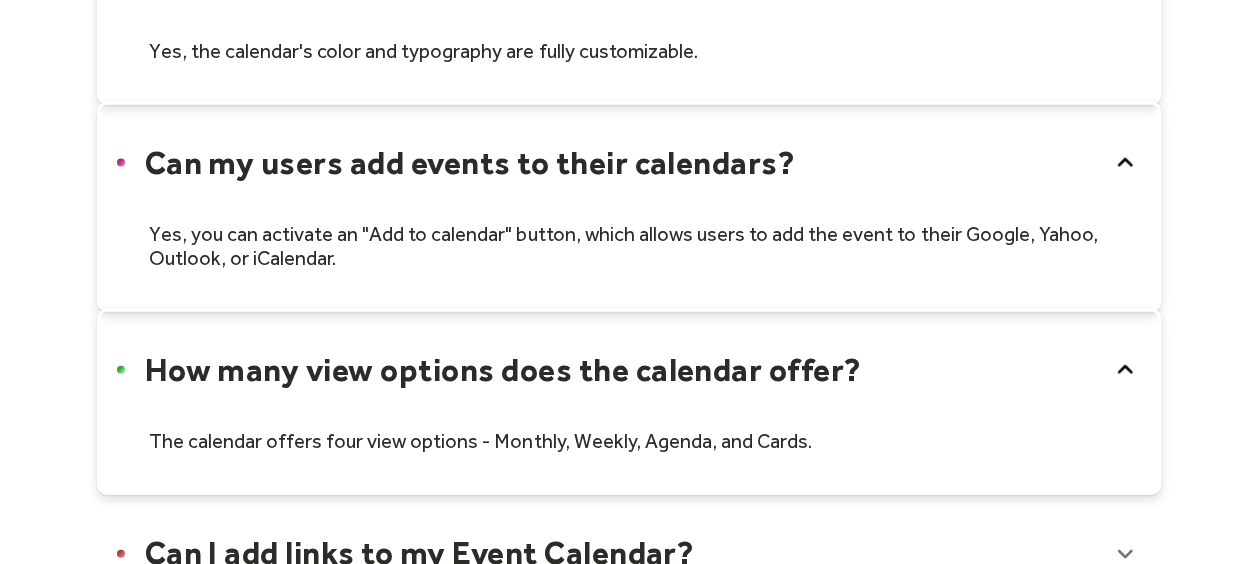
scroll to position [2099, 0]
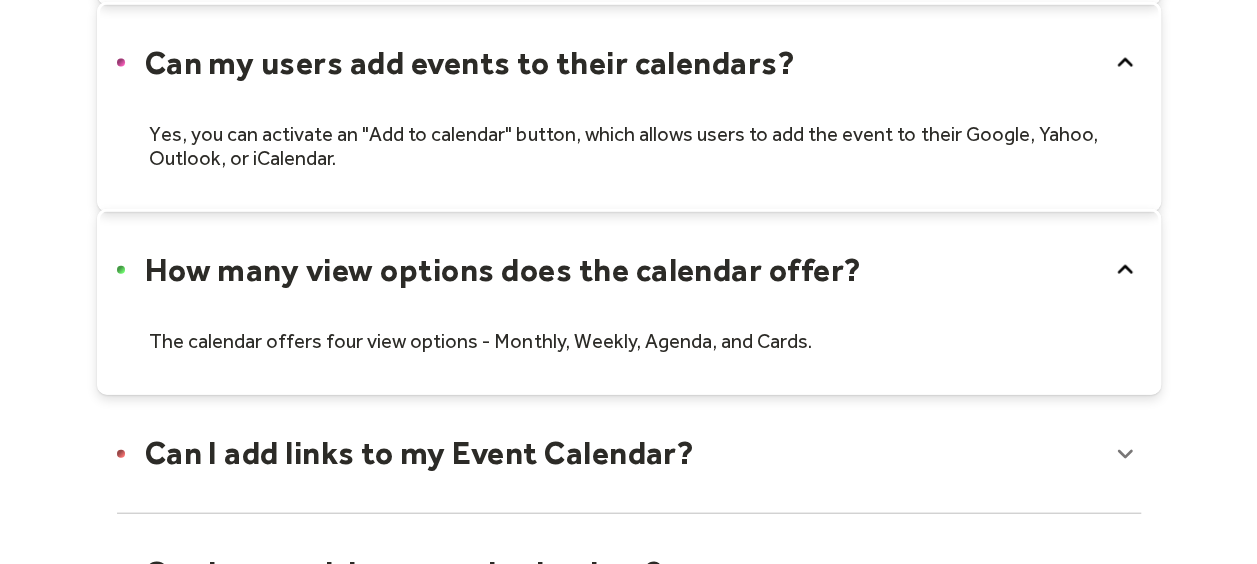
click at [522, 441] on div at bounding box center [629, 453] width 1064 height 122
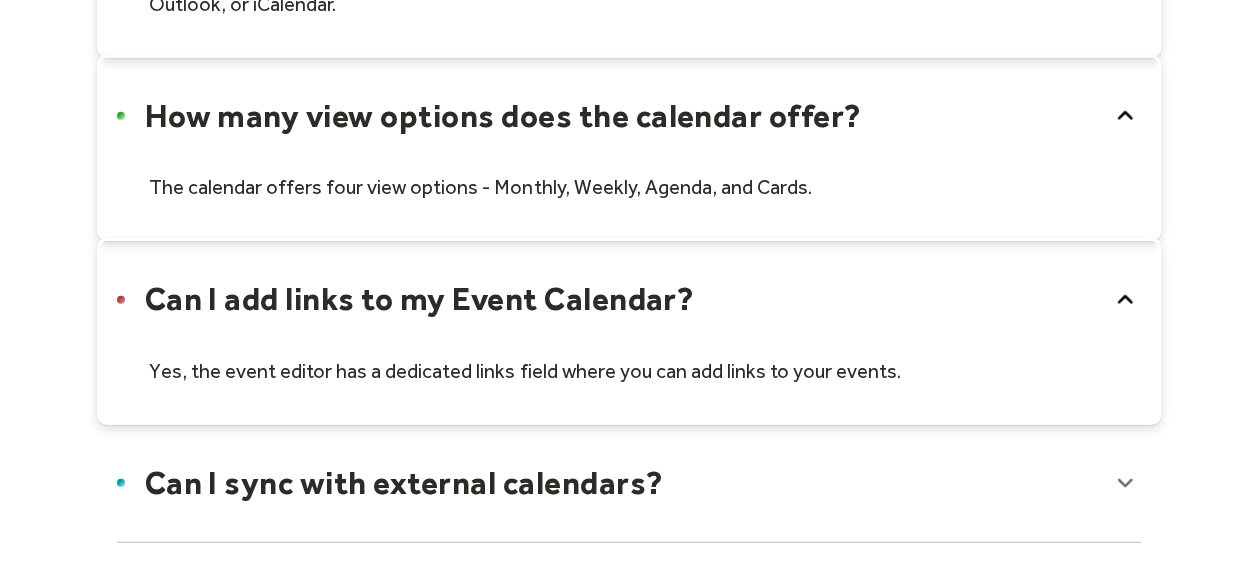
scroll to position [2299, 0]
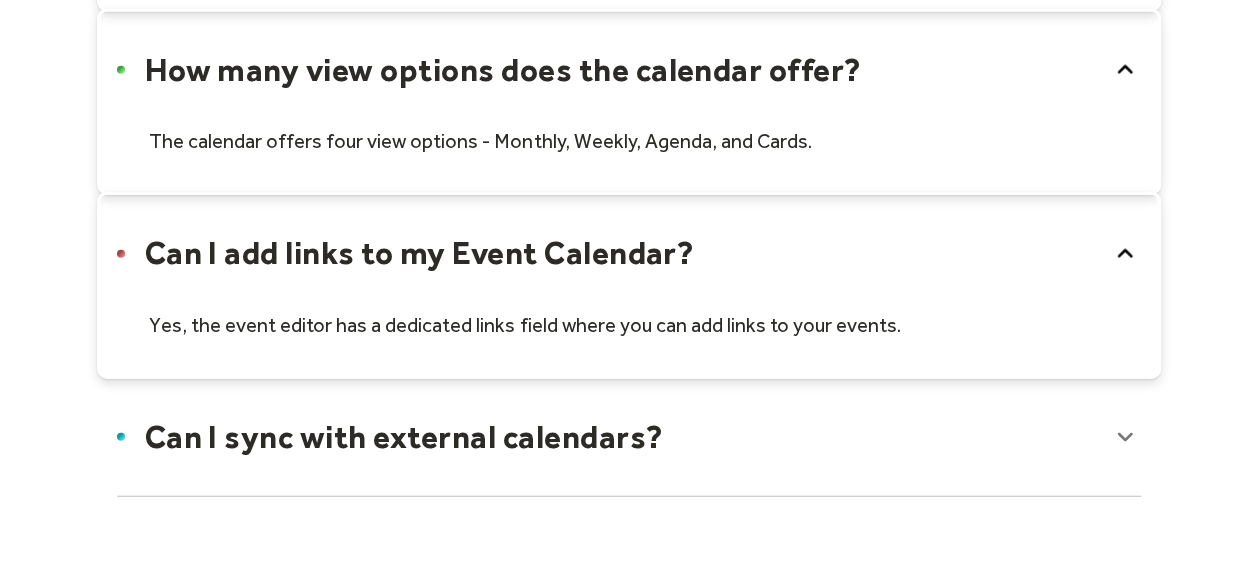
click at [540, 423] on div at bounding box center [629, 437] width 1064 height 122
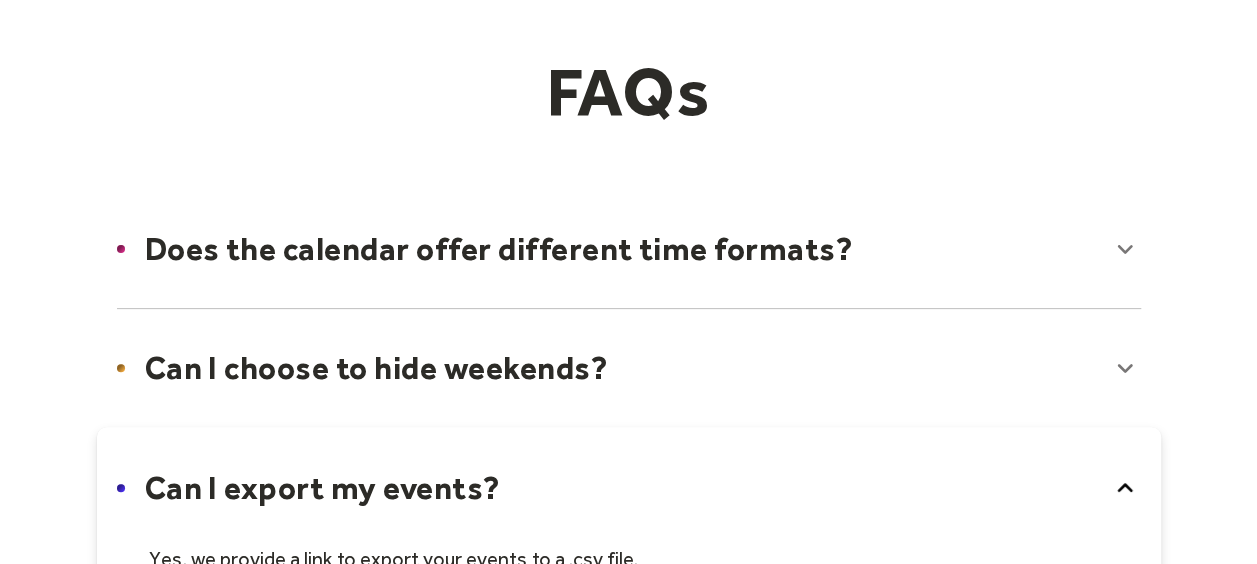
scroll to position [0, 0]
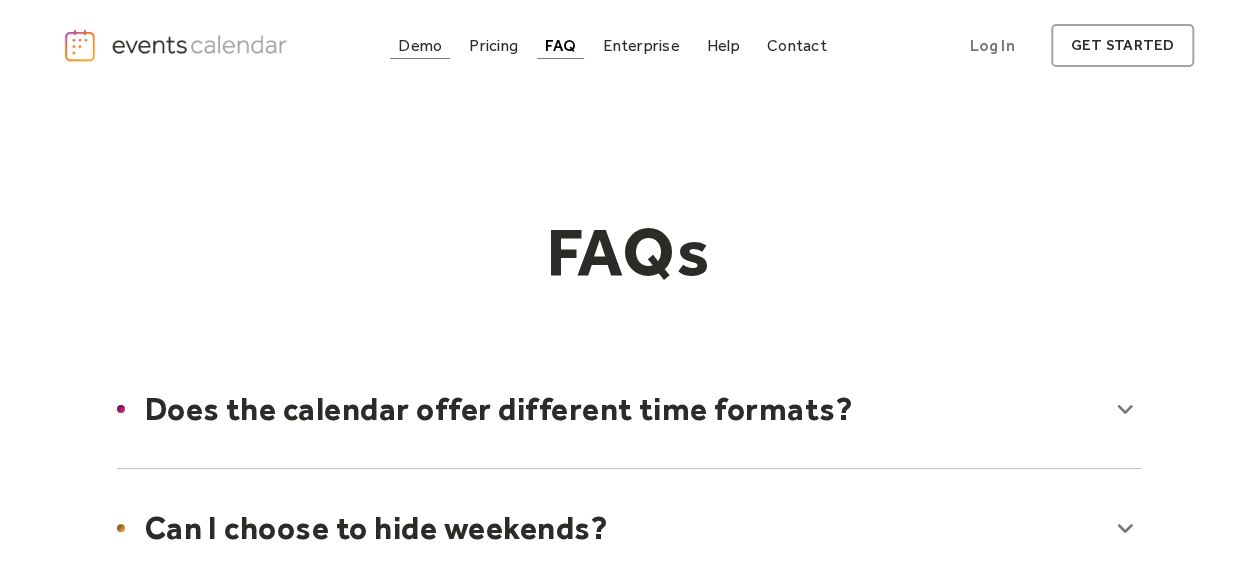
click at [423, 48] on div "Demo" at bounding box center [420, 45] width 44 height 11
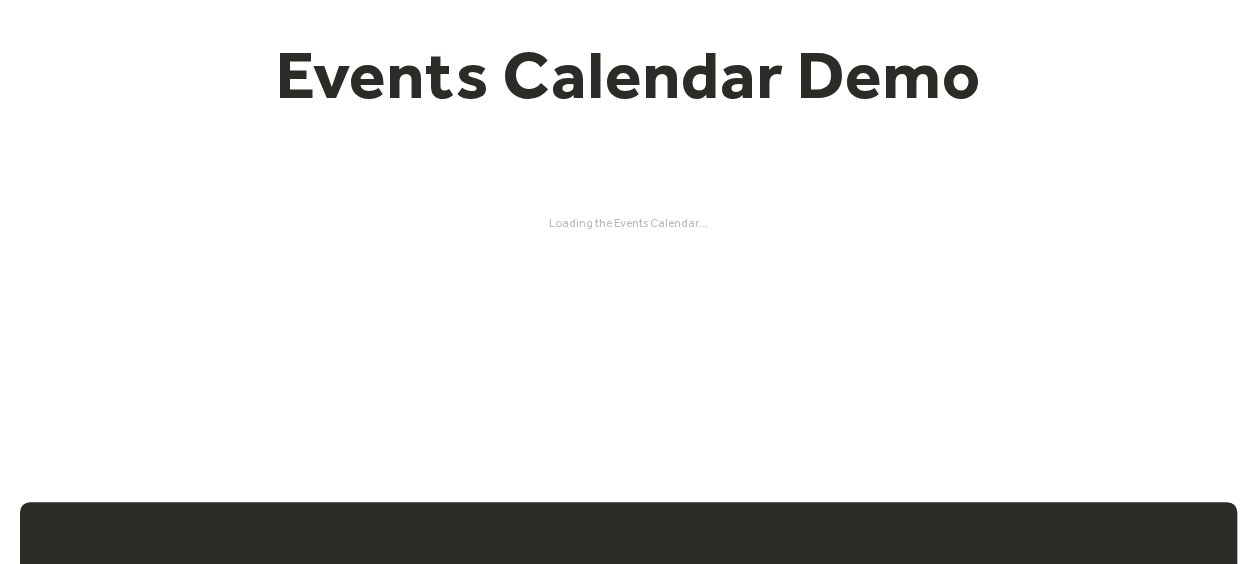
scroll to position [100, 0]
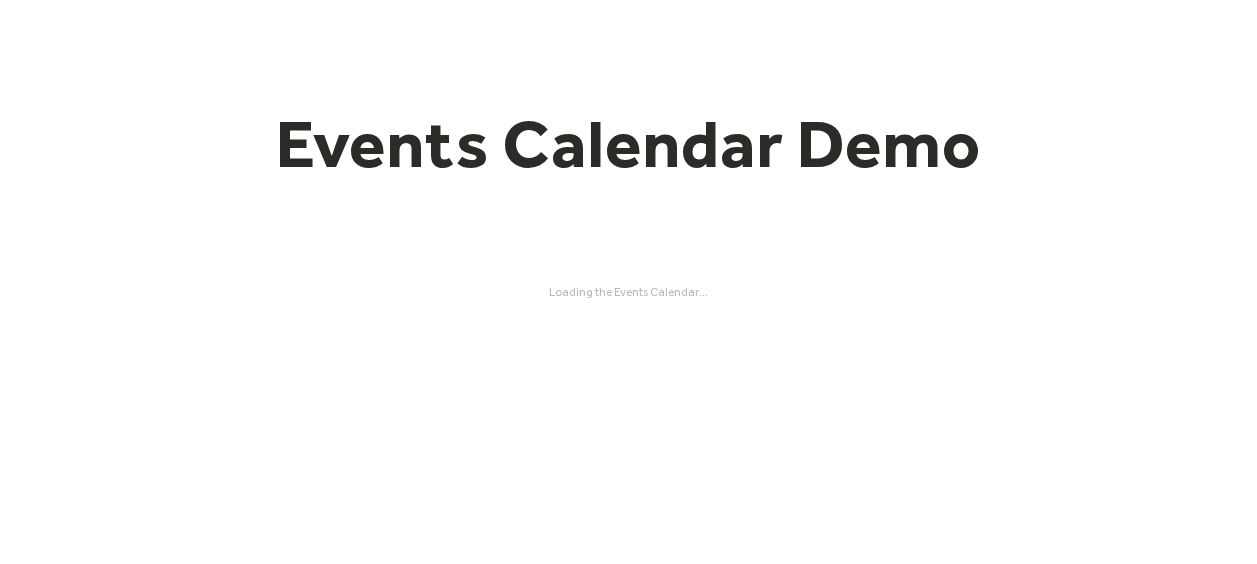
click at [629, 300] on div "Events Calendar Demo Loading the Events Calendar..." at bounding box center [628, 201] width 1131 height 420
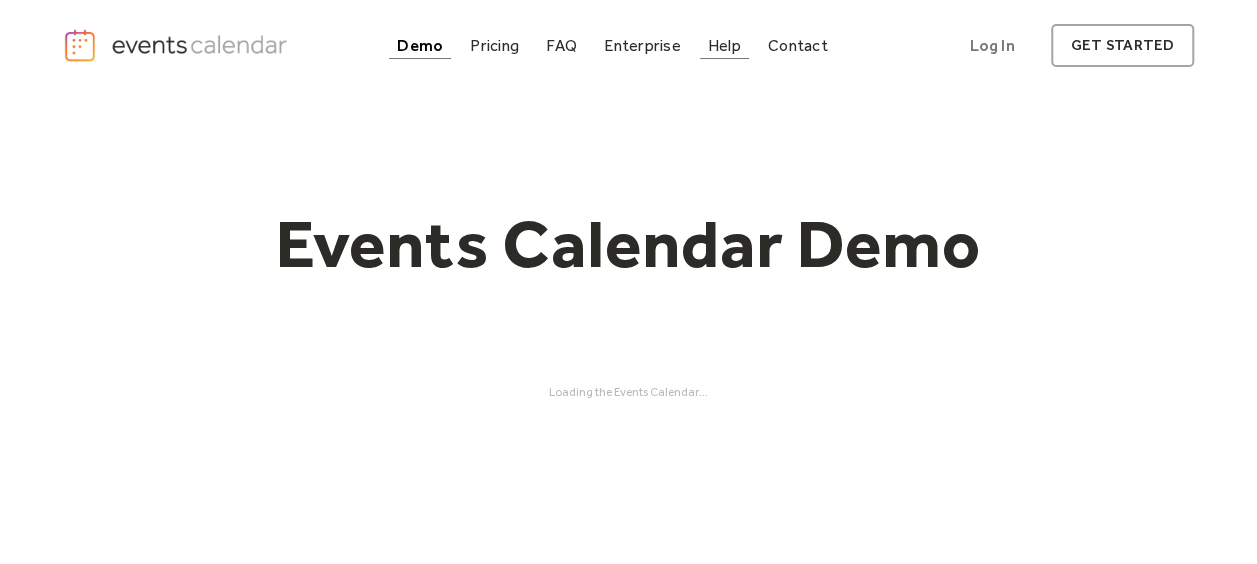
click at [730, 45] on div "Help" at bounding box center [724, 45] width 33 height 11
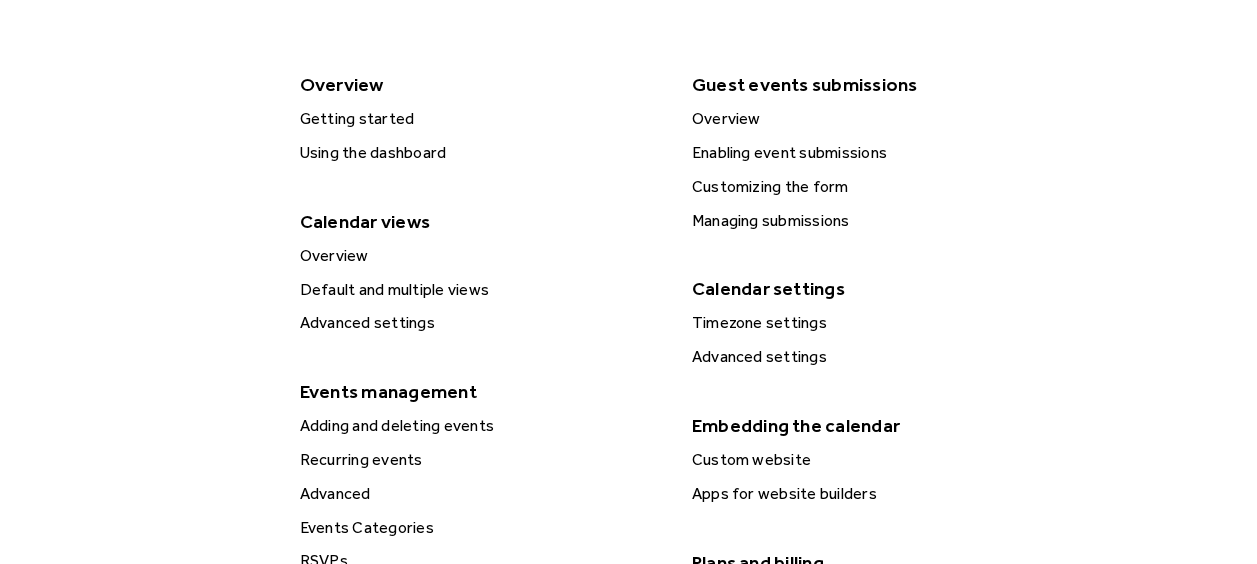
scroll to position [400, 0]
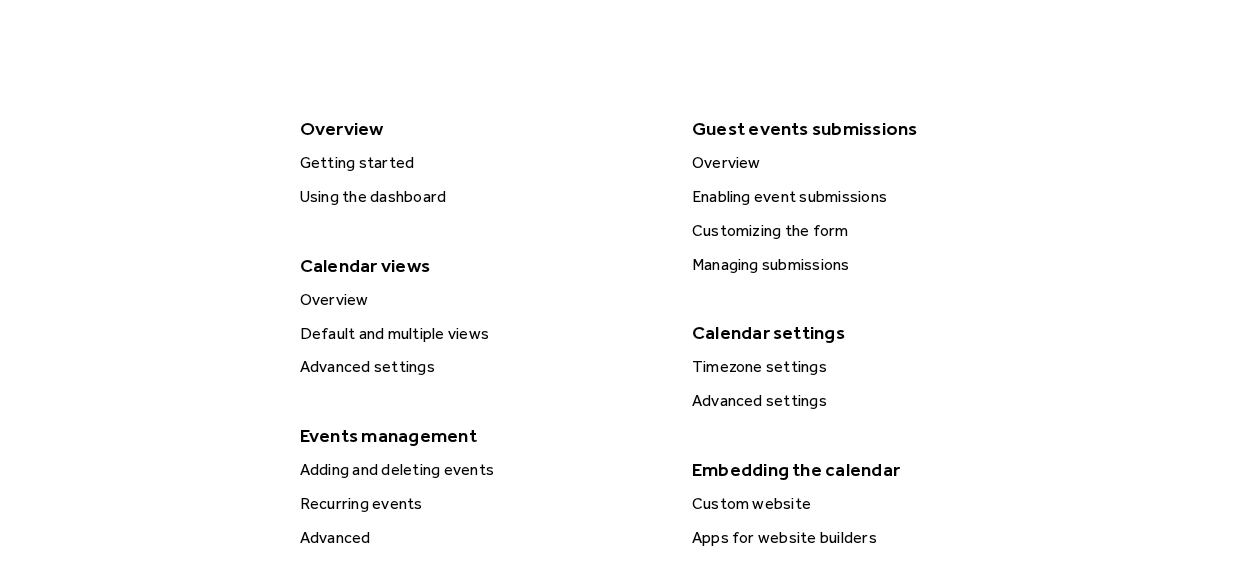
click at [768, 195] on div "Enabling event submissions" at bounding box center [873, 197] width 374 height 26
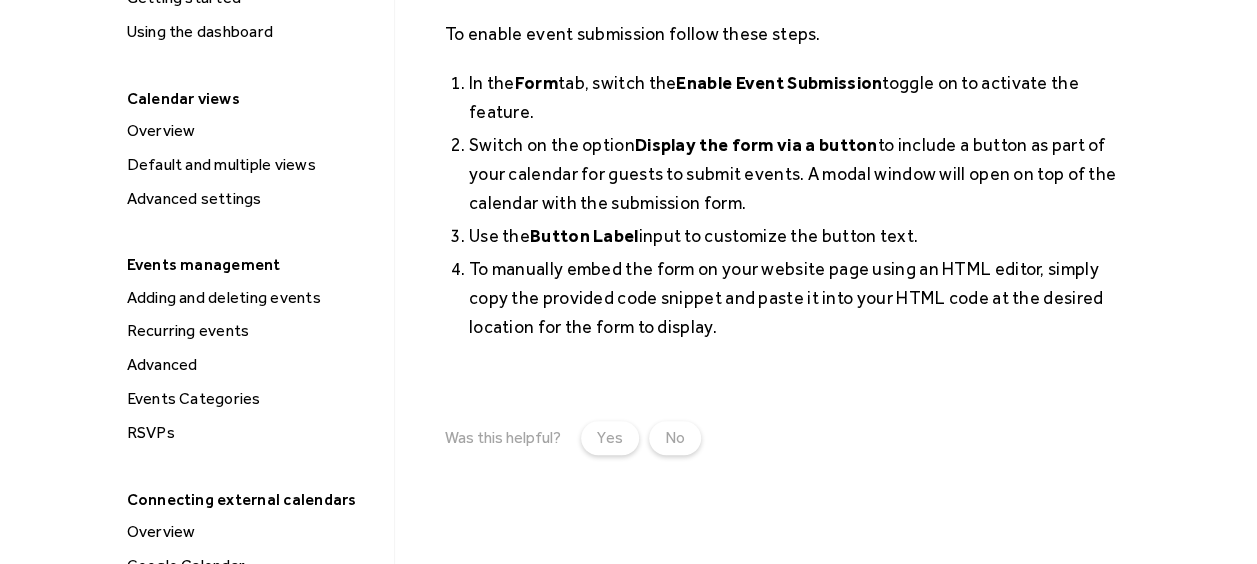
scroll to position [400, 0]
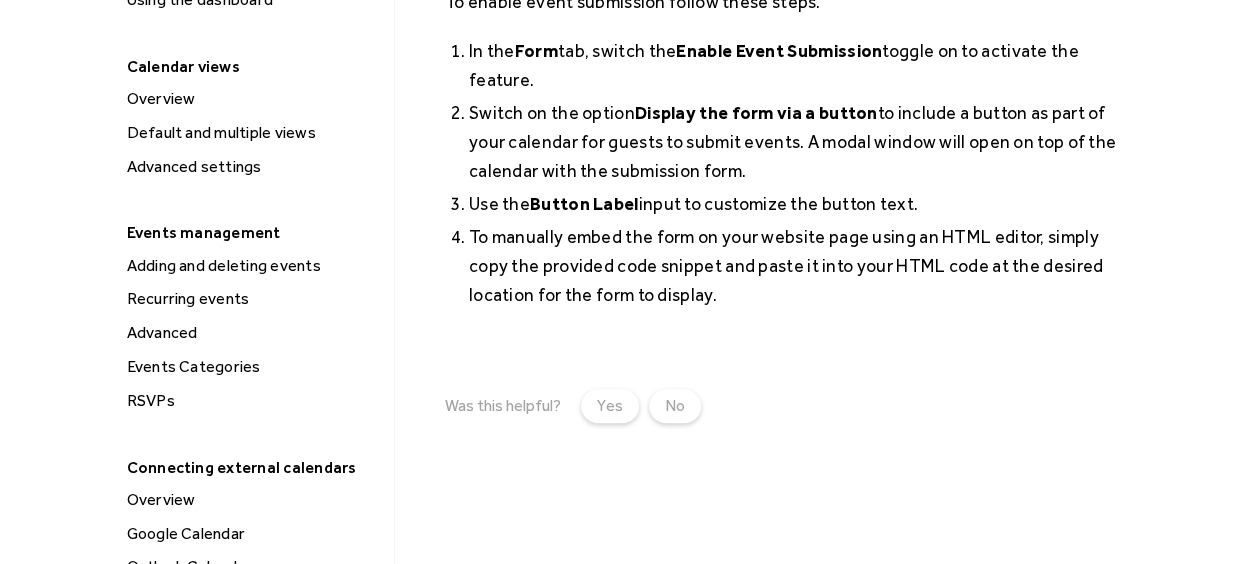
click at [164, 304] on div "Recurring events" at bounding box center [253, 299] width 265 height 26
